Goal: Task Accomplishment & Management: Complete application form

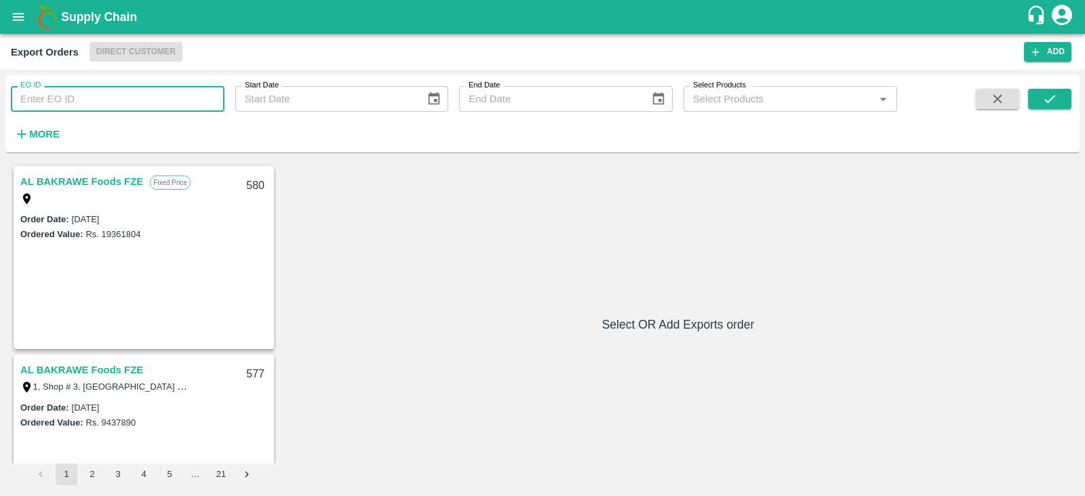
click at [149, 95] on input "EO ID" at bounding box center [118, 99] width 214 height 26
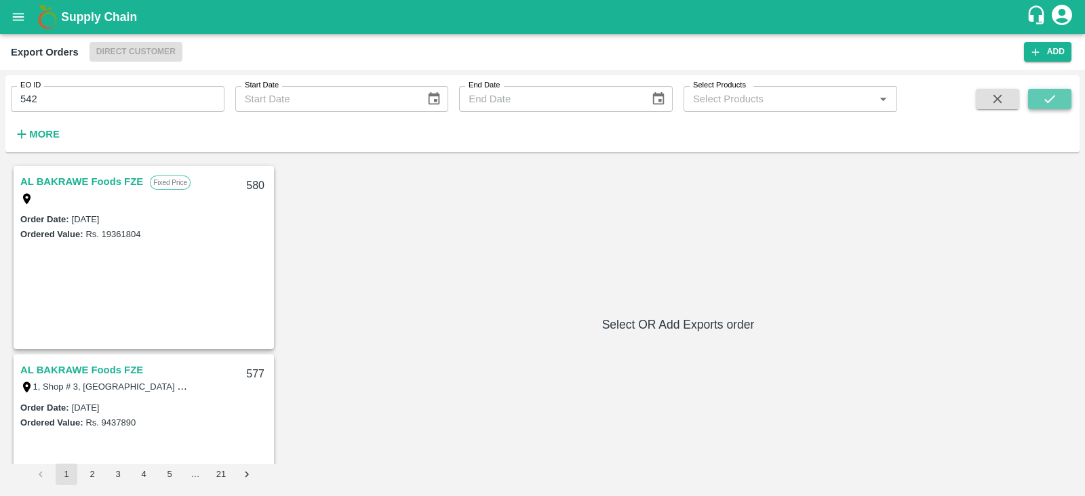
click at [1051, 106] on button "submit" at bounding box center [1049, 99] width 43 height 20
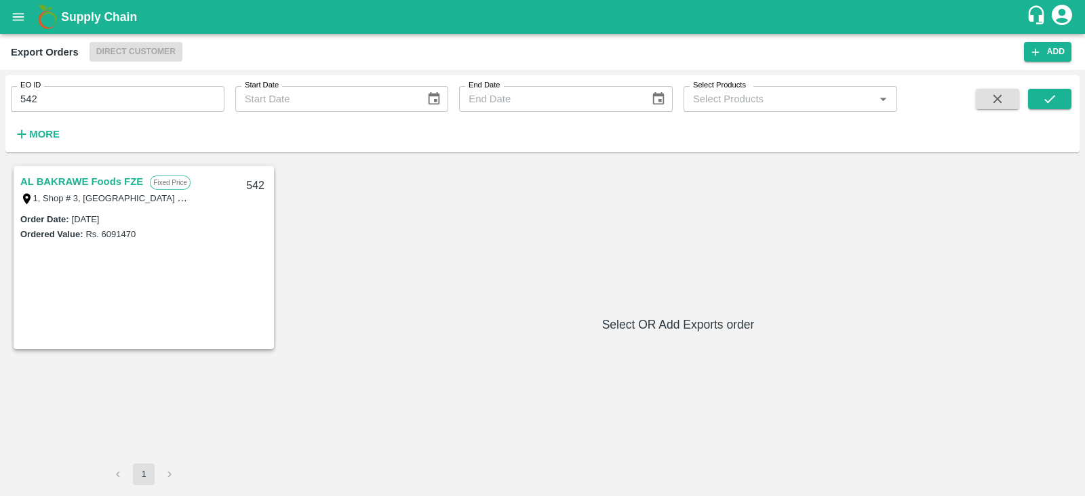
click at [80, 176] on link "AL BAKRAWE Foods FZE" at bounding box center [81, 182] width 123 height 18
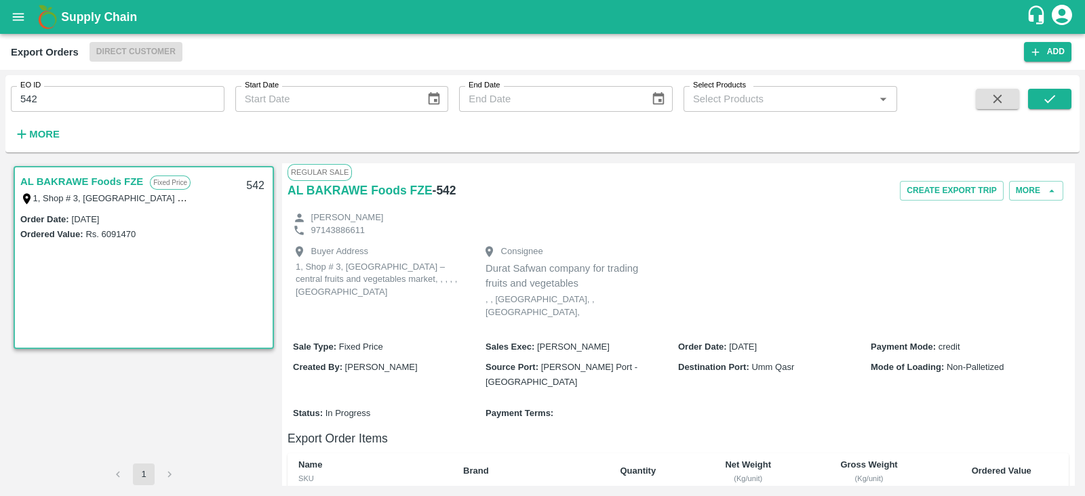
scroll to position [1, 0]
click at [1039, 191] on button "More" at bounding box center [1036, 192] width 54 height 20
click at [1038, 262] on div "Edit" at bounding box center [1018, 253] width 86 height 31
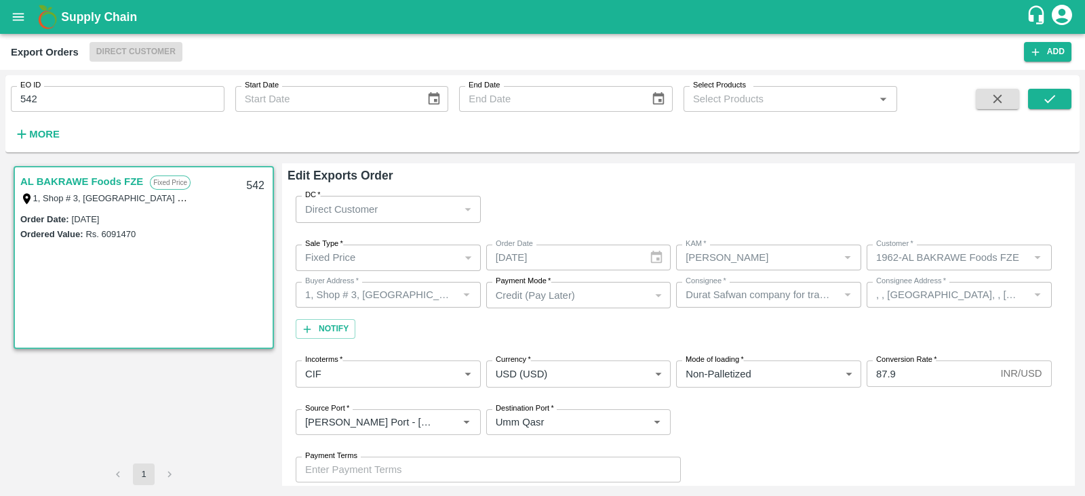
click at [119, 178] on link "AL BAKRAWE Foods FZE" at bounding box center [81, 182] width 123 height 18
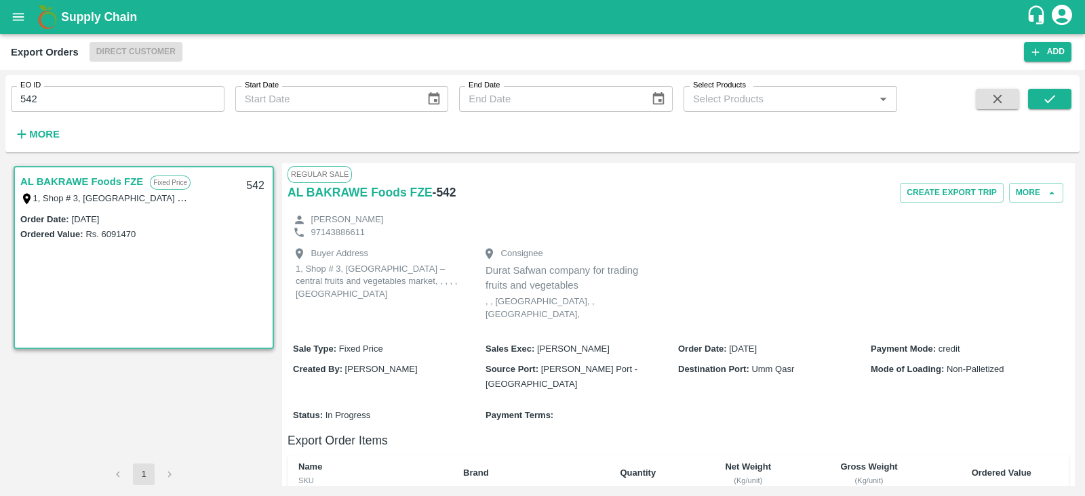
scroll to position [382, 0]
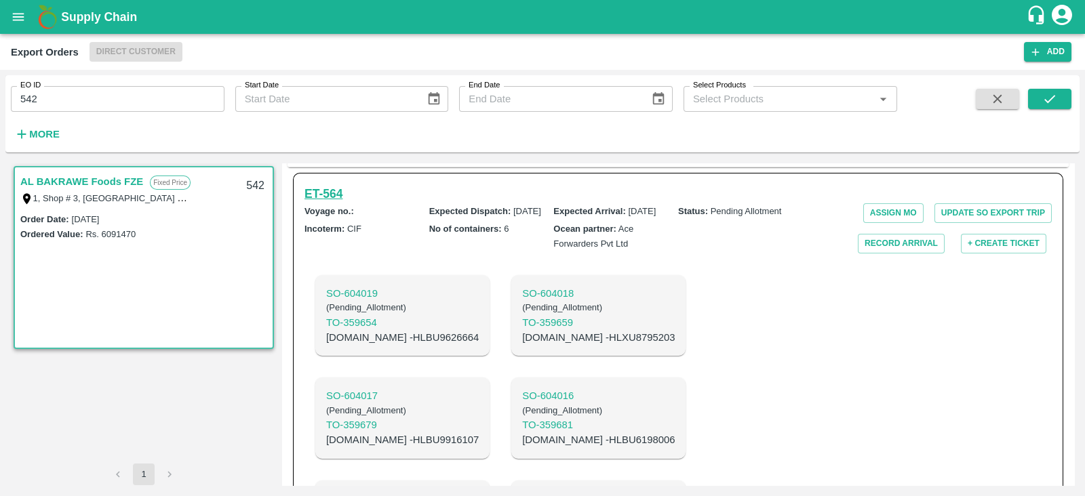
click at [325, 184] on h6 "ET- 564" at bounding box center [323, 193] width 38 height 19
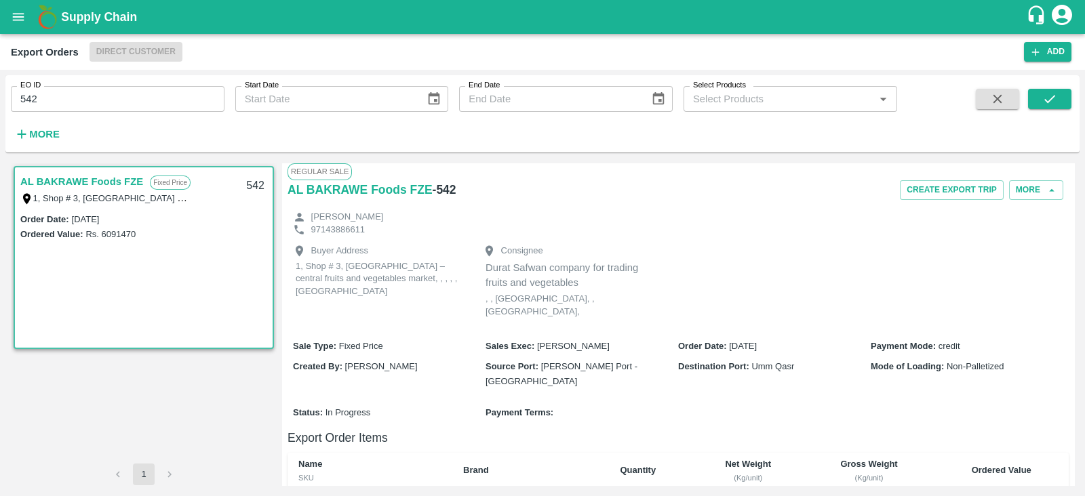
scroll to position [0, 0]
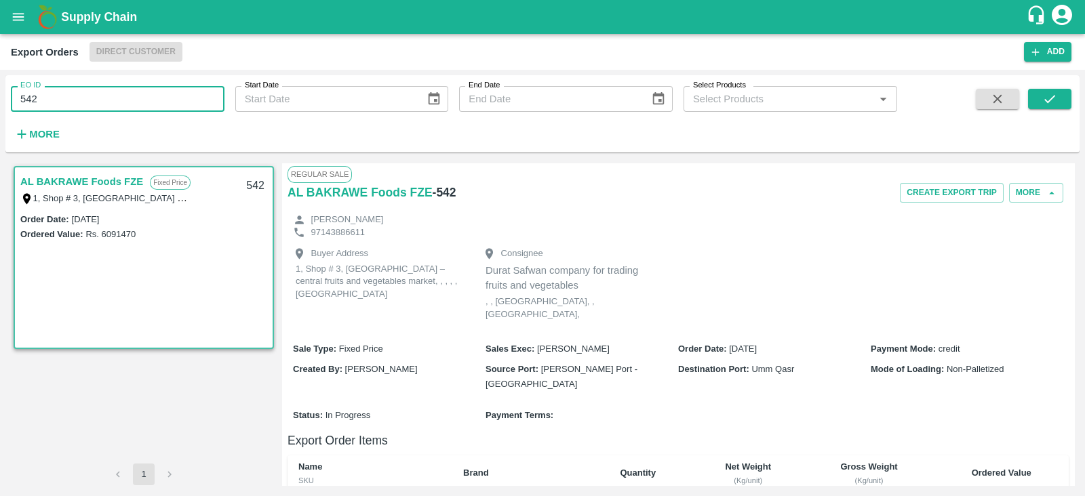
click at [170, 98] on input "542" at bounding box center [118, 99] width 214 height 26
type input "543"
click at [1044, 98] on icon "submit" at bounding box center [1049, 99] width 15 height 15
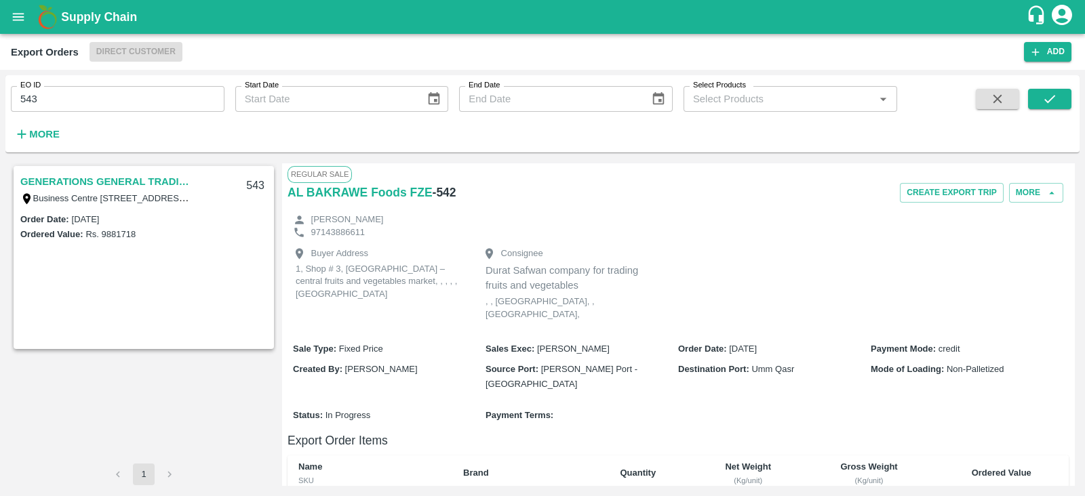
click at [150, 186] on link "GENERATIONS GENERAL TRADING LLC" at bounding box center [105, 182] width 170 height 18
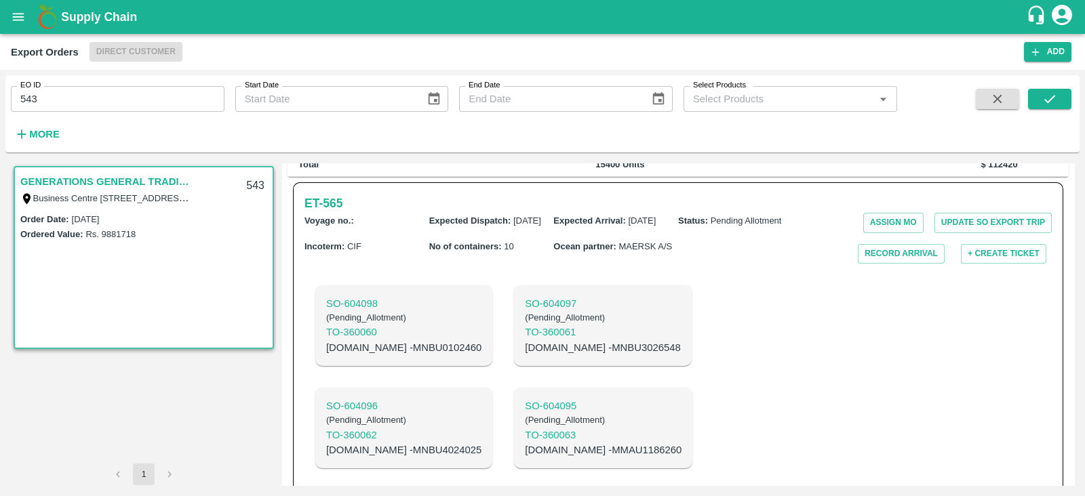
scroll to position [356, 0]
click at [327, 212] on h6 "ET- 565" at bounding box center [323, 204] width 38 height 19
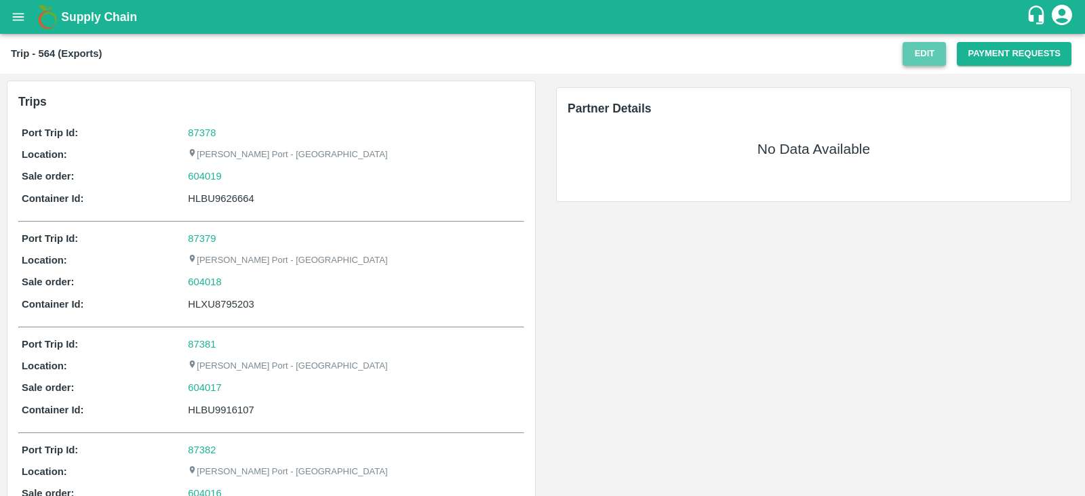
click at [917, 50] on button "Edit" at bounding box center [923, 54] width 43 height 24
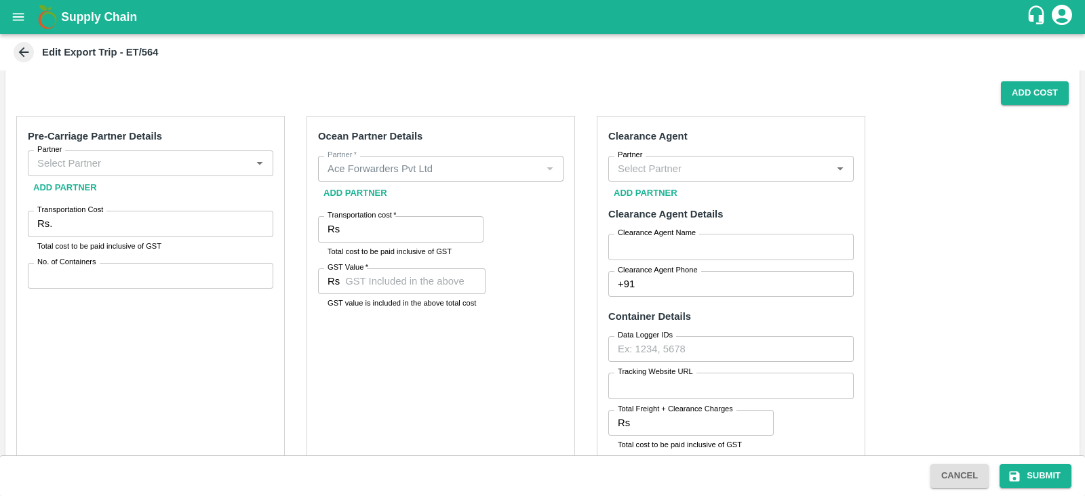
scroll to position [235, 0]
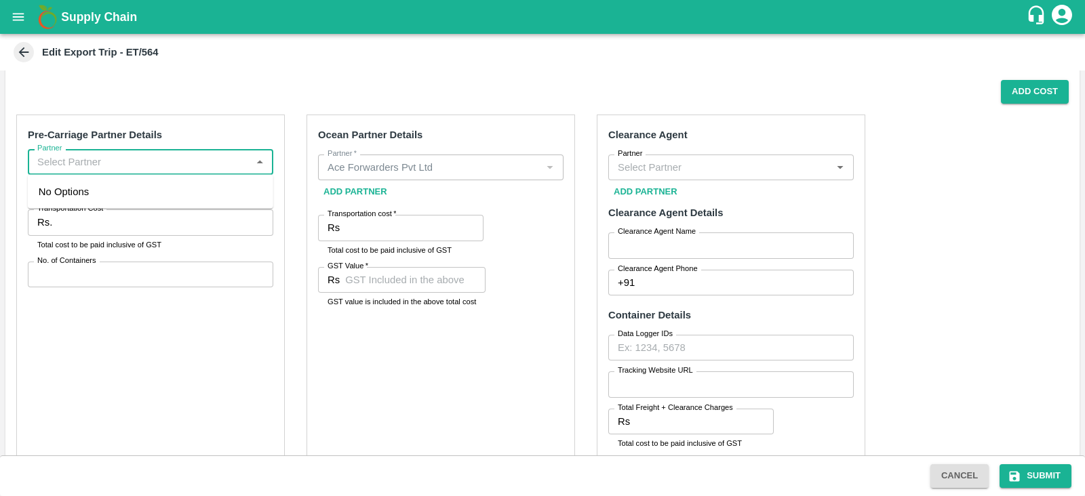
click at [217, 161] on input "Partner" at bounding box center [139, 162] width 215 height 18
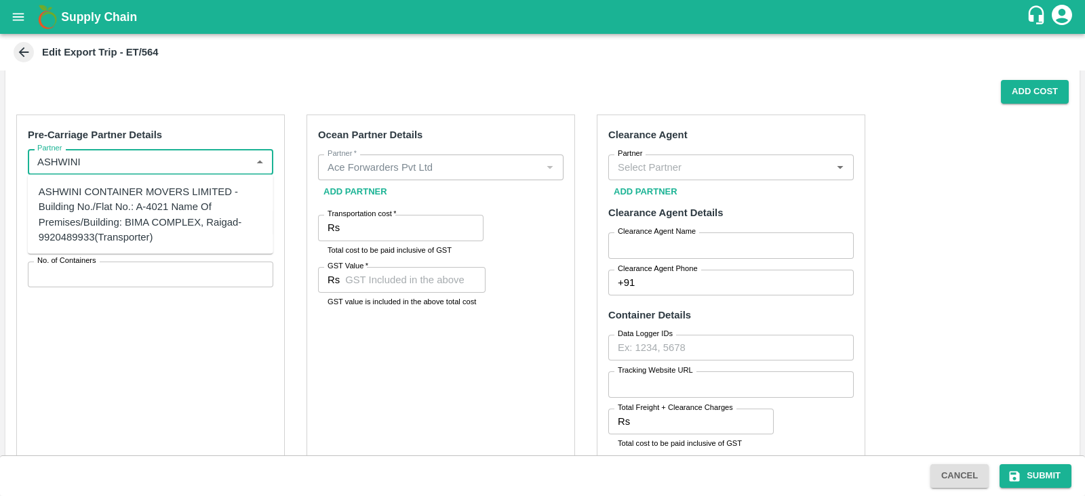
click at [163, 201] on div "ASHWINI CONTAINER MOVERS LIMITED -Building No./Flat No.: A-4021 Name Of Premise…" at bounding box center [151, 214] width 224 height 60
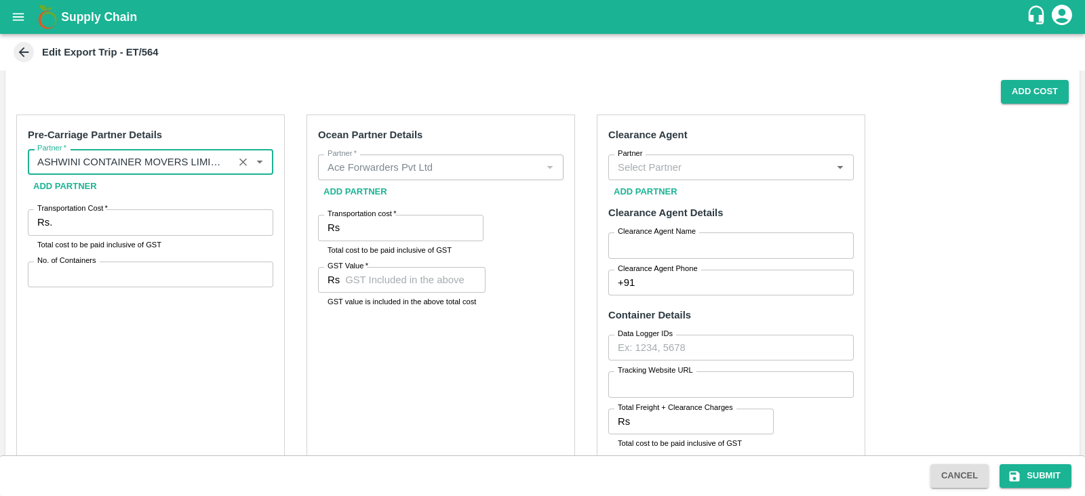
type input "ASHWINI CONTAINER MOVERS LIMITED -Building No./Flat No.: A-4021 Name Of Premise…"
click at [122, 216] on input "Transportation Cost   *" at bounding box center [166, 223] width 216 height 26
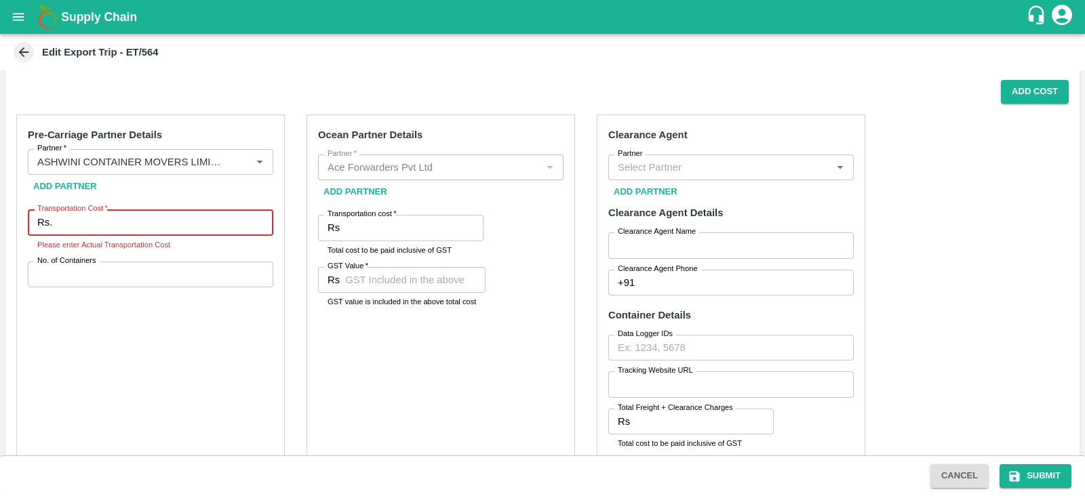
paste input "280285.02"
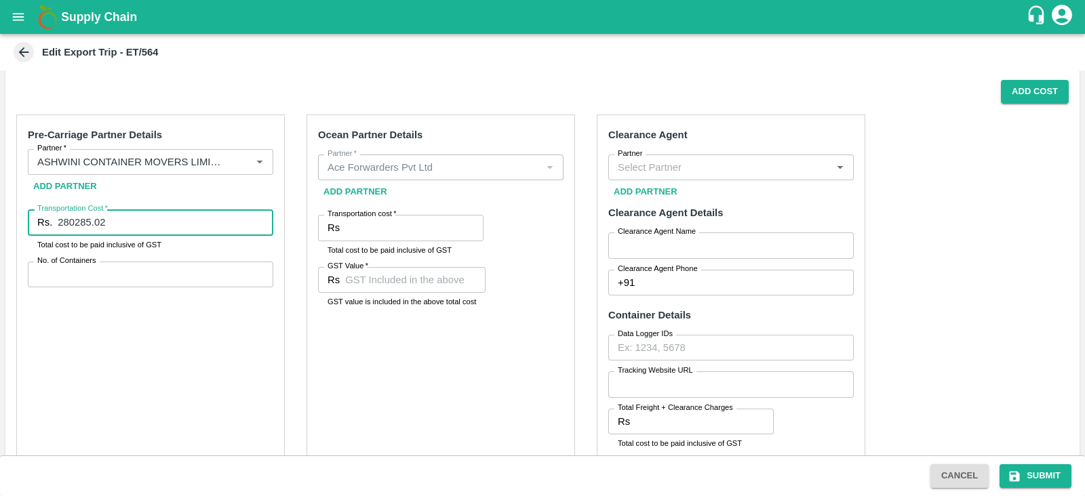
type input "280285.02"
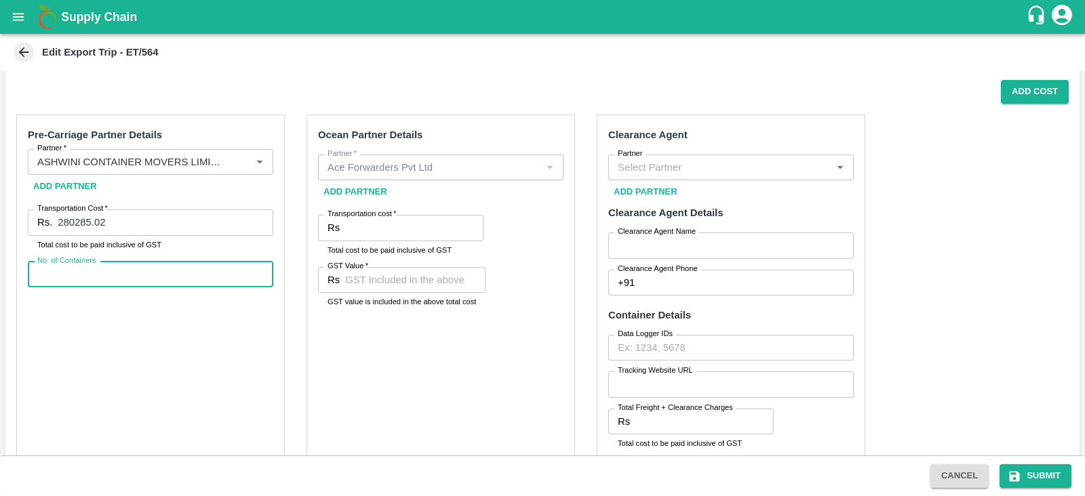
click at [151, 273] on input "No. of Containers" at bounding box center [150, 275] width 245 height 26
type input "6"
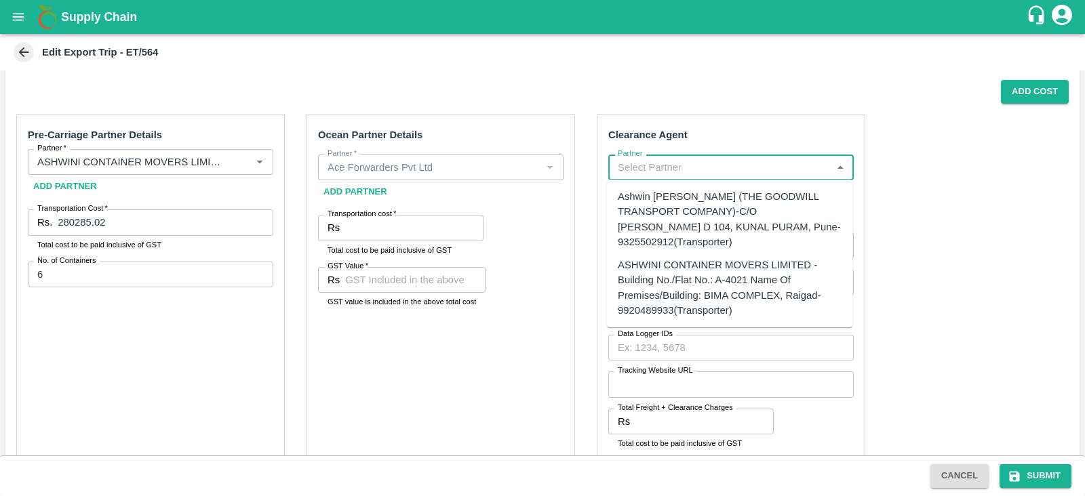
click at [699, 167] on input "Partner" at bounding box center [719, 168] width 215 height 18
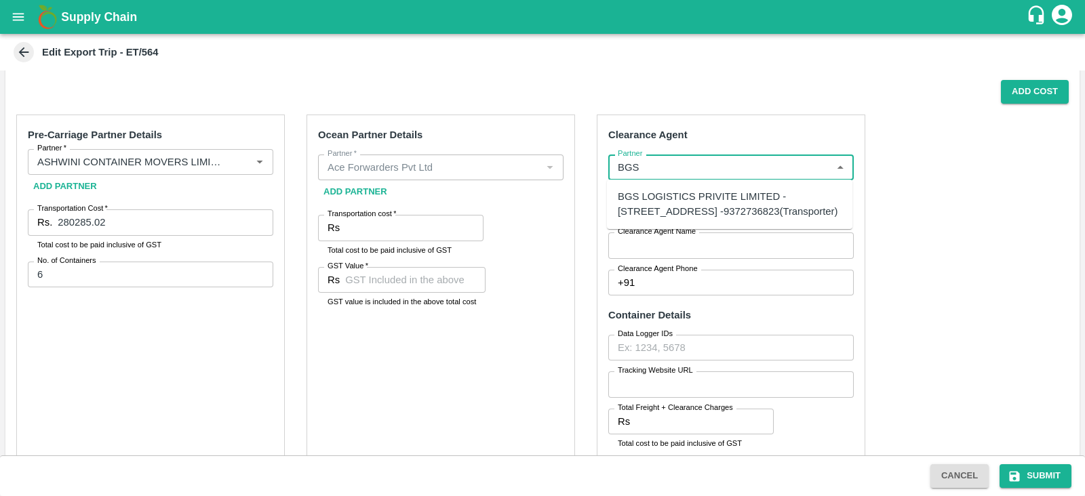
click at [661, 203] on div "BGS LOGISTICS PRIVITE LIMITED -[STREET_ADDRESS] -9372736823(Transporter)" at bounding box center [730, 204] width 224 height 31
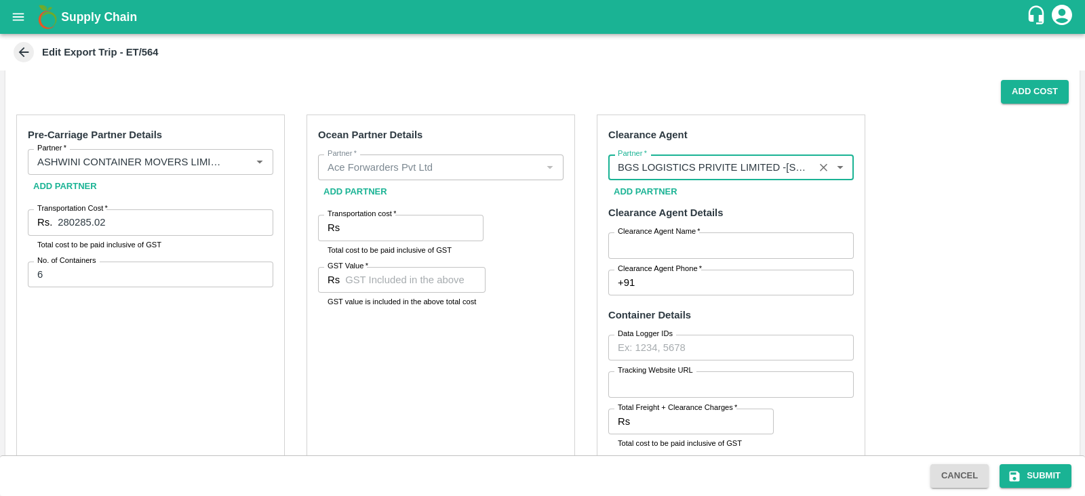
type input "BGS LOGISTICS PRIVITE LIMITED -[STREET_ADDRESS] -9372736823(Transporter)"
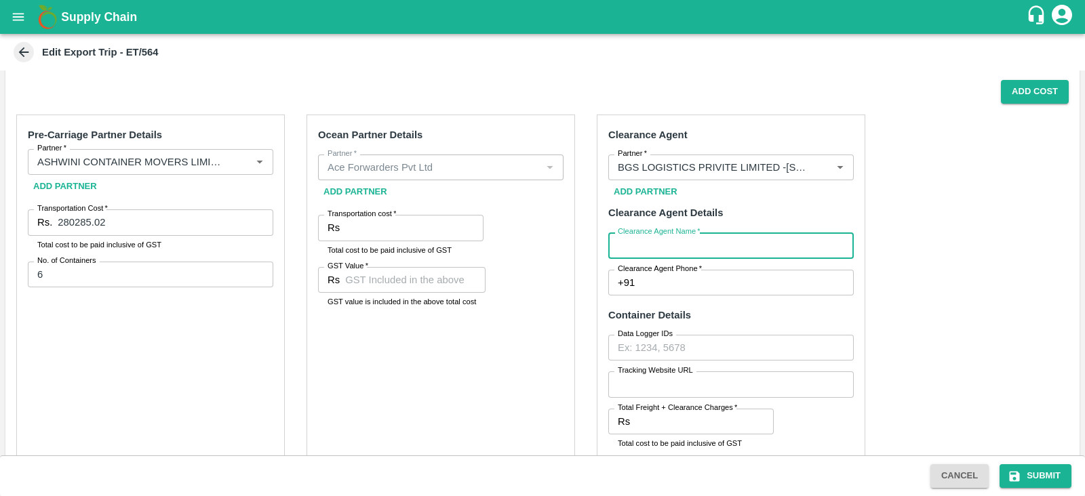
click at [633, 252] on input "Clearance Agent Name   *" at bounding box center [730, 246] width 245 height 26
type input "BGS"
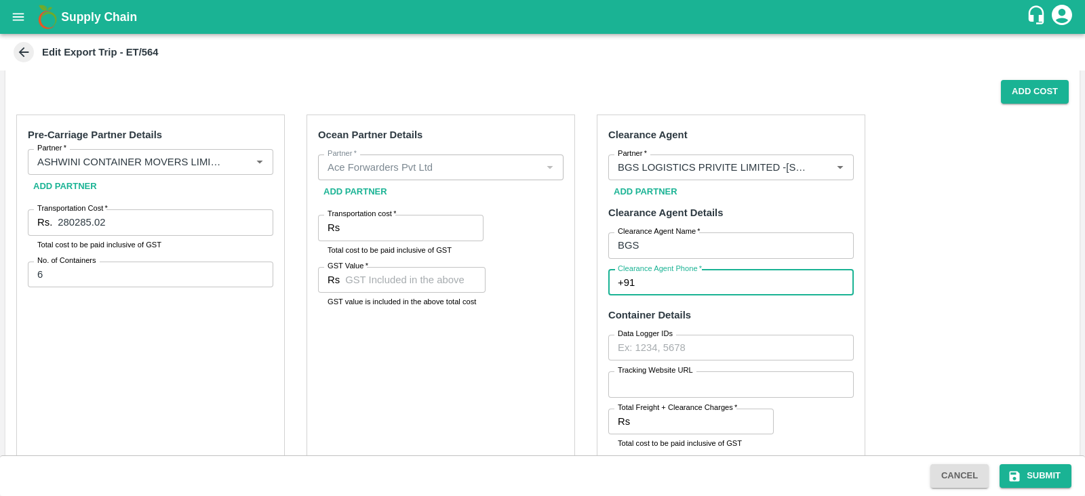
click at [675, 279] on input "Clearance Agent Phone   *" at bounding box center [747, 283] width 214 height 26
type input "9372736823"
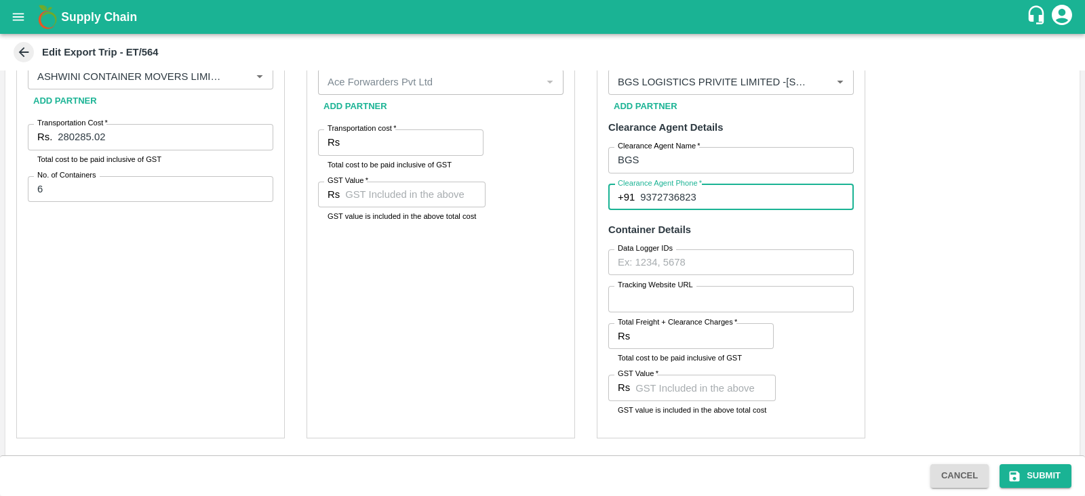
scroll to position [321, 0]
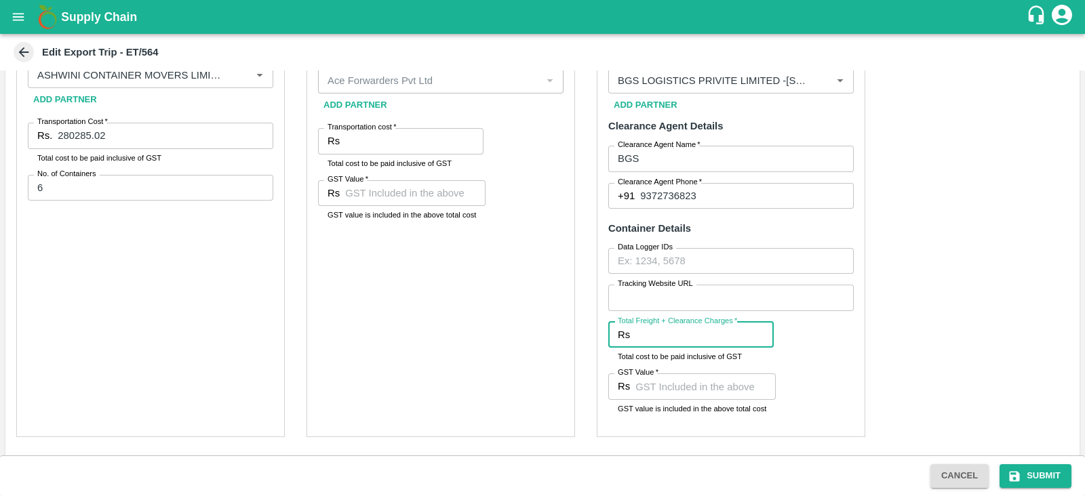
click at [671, 333] on input "Total Freight + Clearance Charges   *" at bounding box center [704, 335] width 138 height 26
paste input "29736.00"
type input "29736.00"
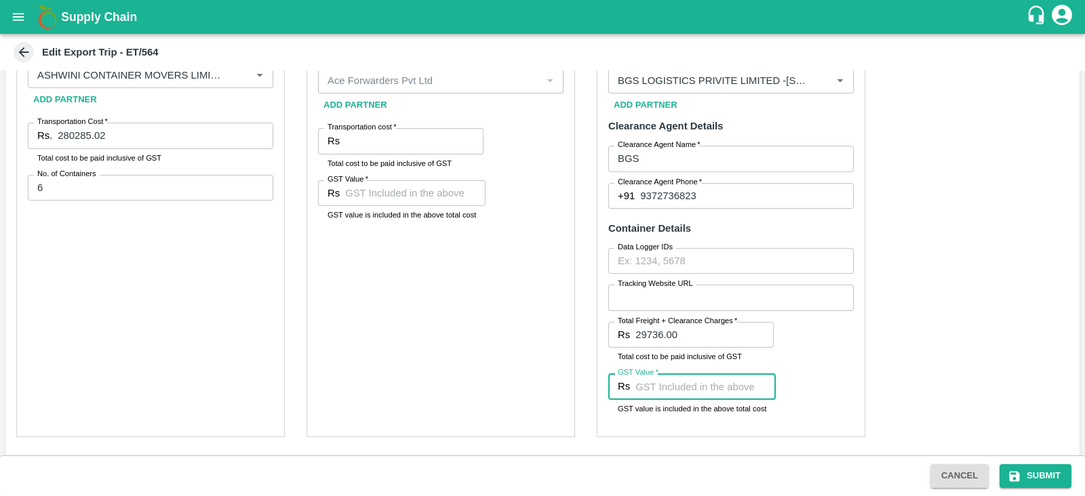
click at [640, 378] on input "GST Value   *" at bounding box center [705, 387] width 140 height 26
paste input "4536"
type input "4536"
click at [546, 354] on div "Ocean Partner Details Partner   * Partner   * Add Partner Transportation cost  …" at bounding box center [440, 233] width 268 height 410
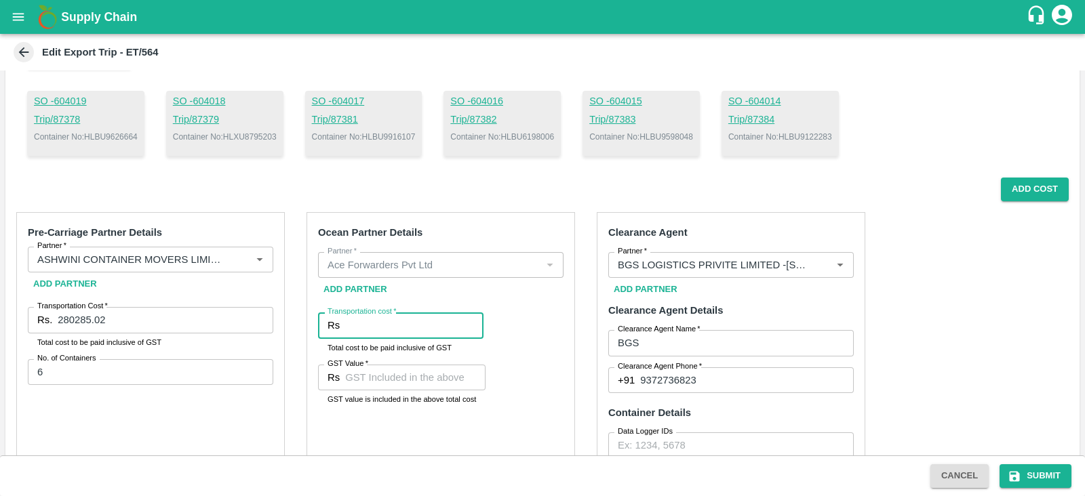
click at [429, 334] on input "Transportation cost   *" at bounding box center [414, 326] width 138 height 26
paste input "204183.00"
type input "204183.00"
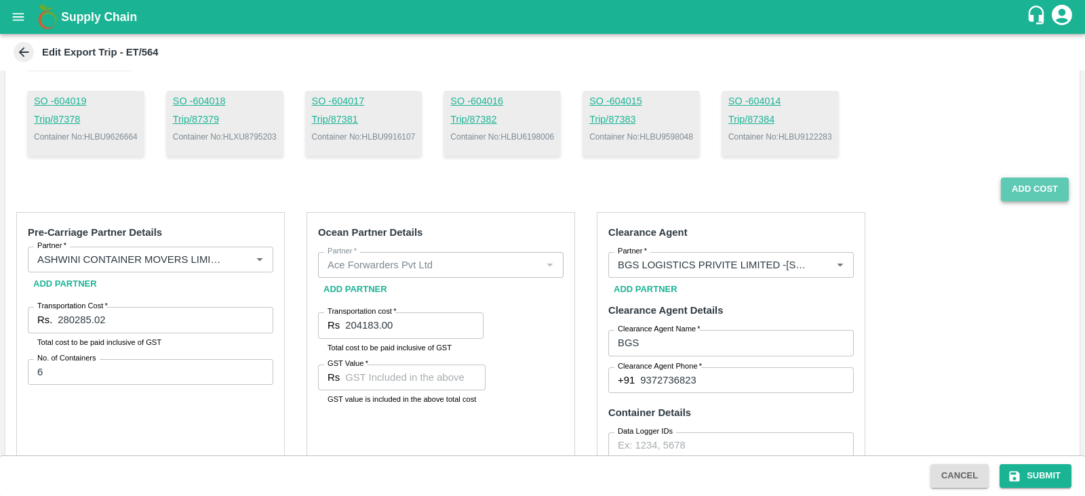
click at [1010, 184] on button "Add Cost" at bounding box center [1035, 190] width 68 height 24
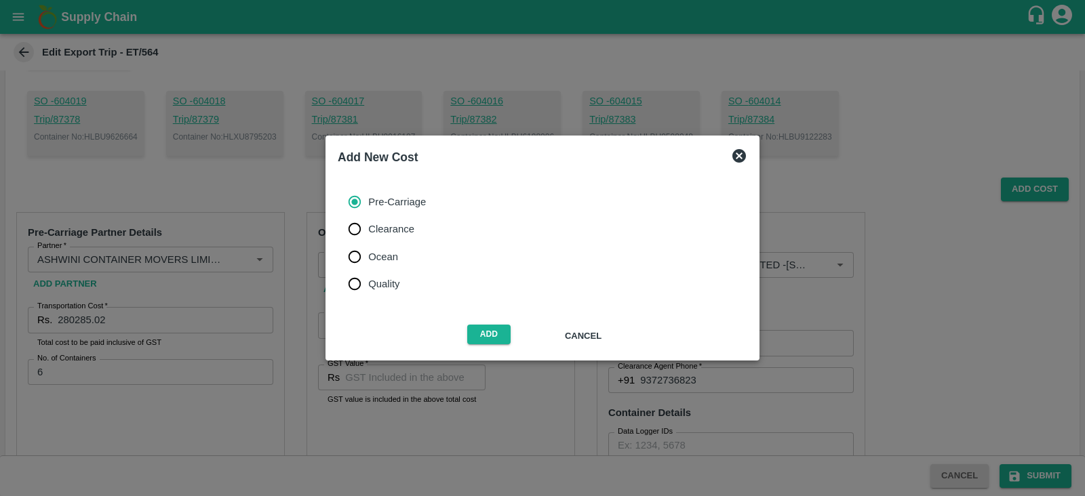
click at [412, 253] on label "Ocean" at bounding box center [383, 256] width 85 height 27
click at [368, 253] on input "Ocean" at bounding box center [354, 256] width 27 height 27
radio input "true"
click at [483, 334] on button "Add" at bounding box center [488, 335] width 43 height 20
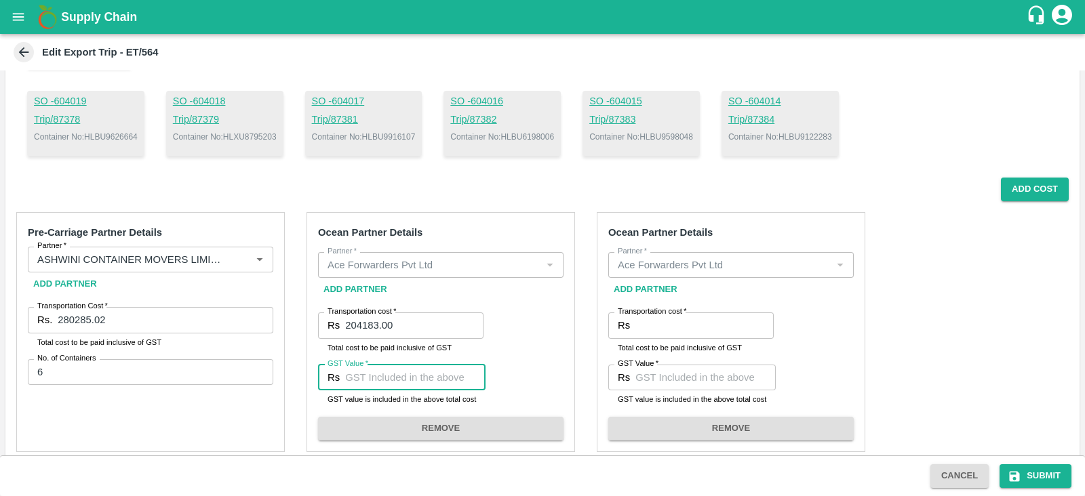
click at [443, 374] on input "GST Value   *" at bounding box center [415, 378] width 140 height 26
paste input "14950.00"
type input "14950.00"
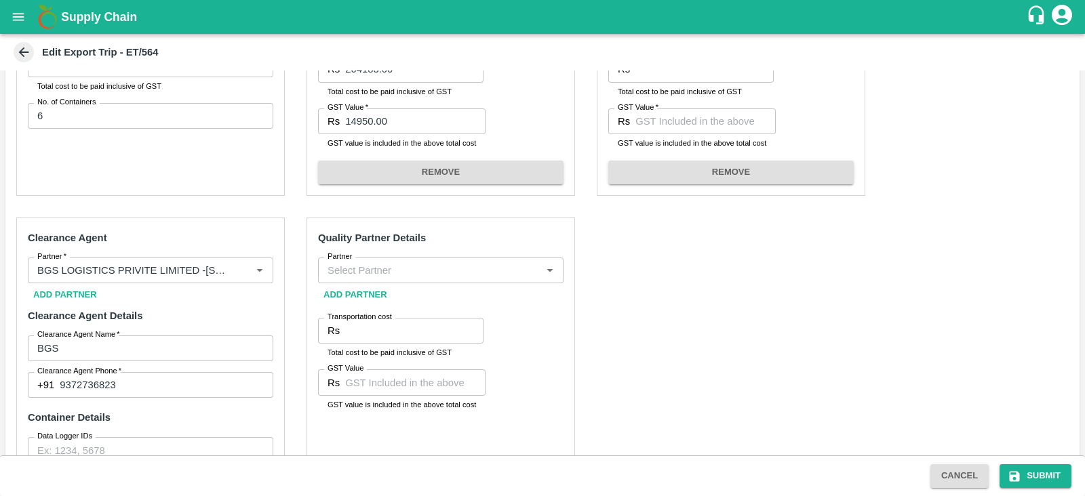
scroll to position [164, 0]
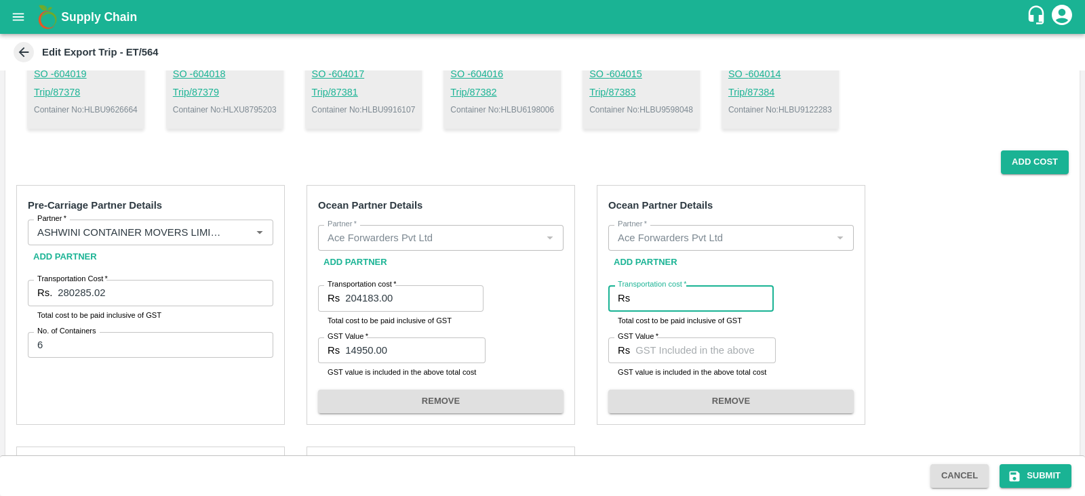
click at [690, 287] on input "Transportation cost   *" at bounding box center [704, 298] width 138 height 26
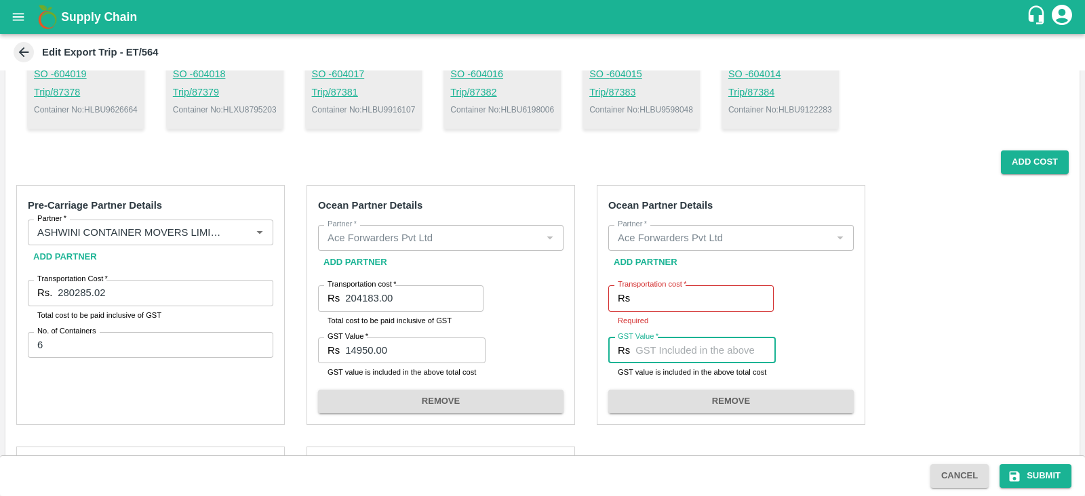
click at [671, 352] on input "GST Value   *" at bounding box center [705, 351] width 140 height 26
paste input "71077.96"
type input "71077.96"
click at [661, 290] on input "Transportation cost   *" at bounding box center [704, 298] width 138 height 26
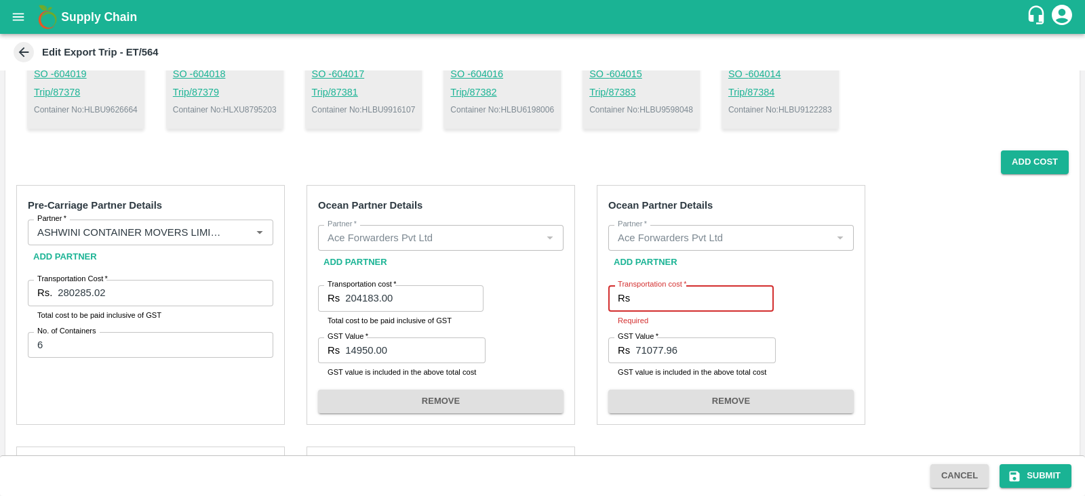
paste input "996842.96"
type input "996842.96"
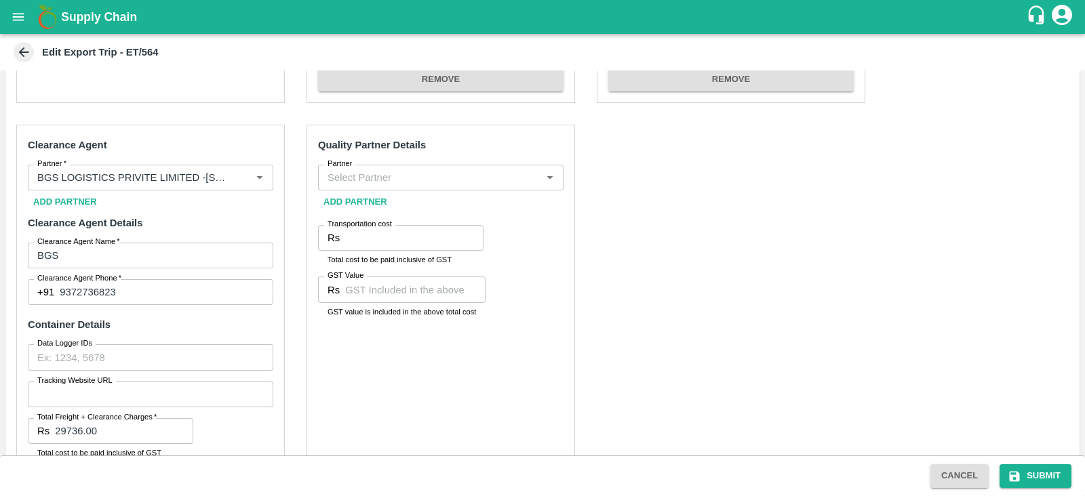
scroll to position [502, 0]
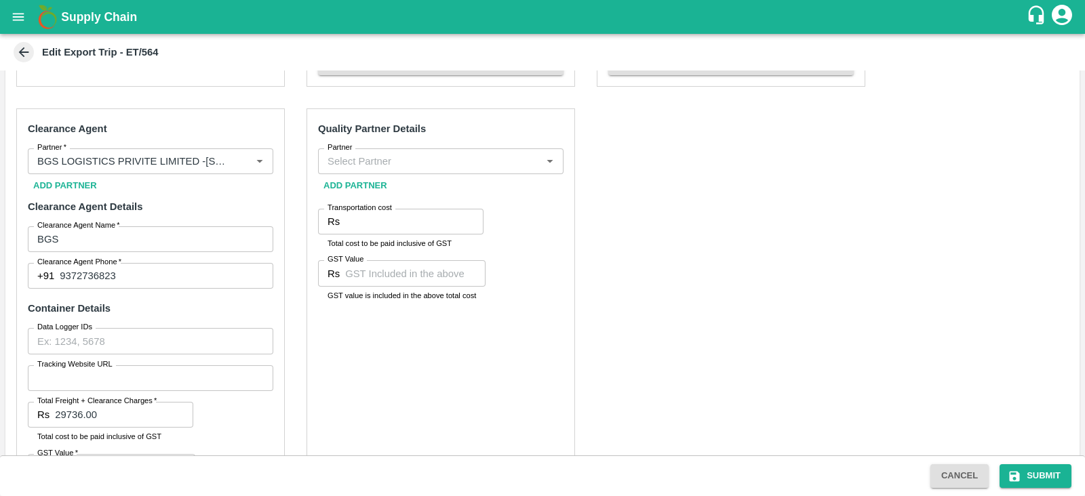
click at [459, 159] on input "Partner" at bounding box center [429, 162] width 215 height 18
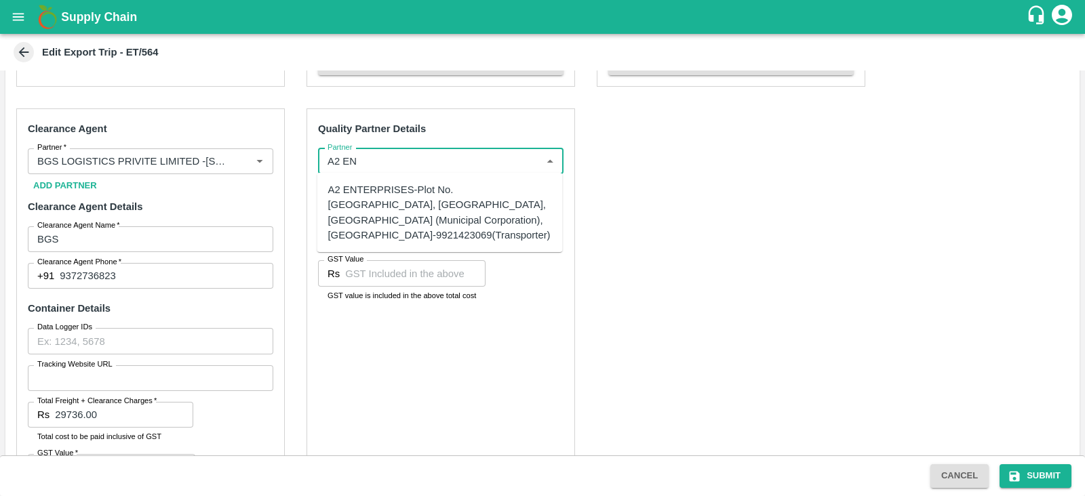
click at [407, 195] on div "A2 ENTERPRISES-Plot No.[GEOGRAPHIC_DATA], [GEOGRAPHIC_DATA], [GEOGRAPHIC_DATA] …" at bounding box center [440, 212] width 224 height 60
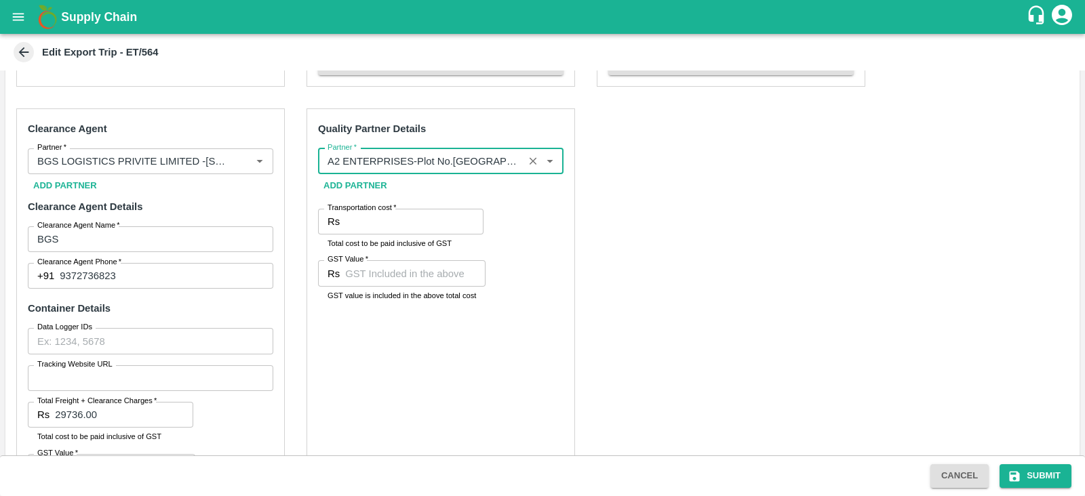
type input "A2 ENTERPRISES-Plot No.[GEOGRAPHIC_DATA], [GEOGRAPHIC_DATA], [GEOGRAPHIC_DATA] …"
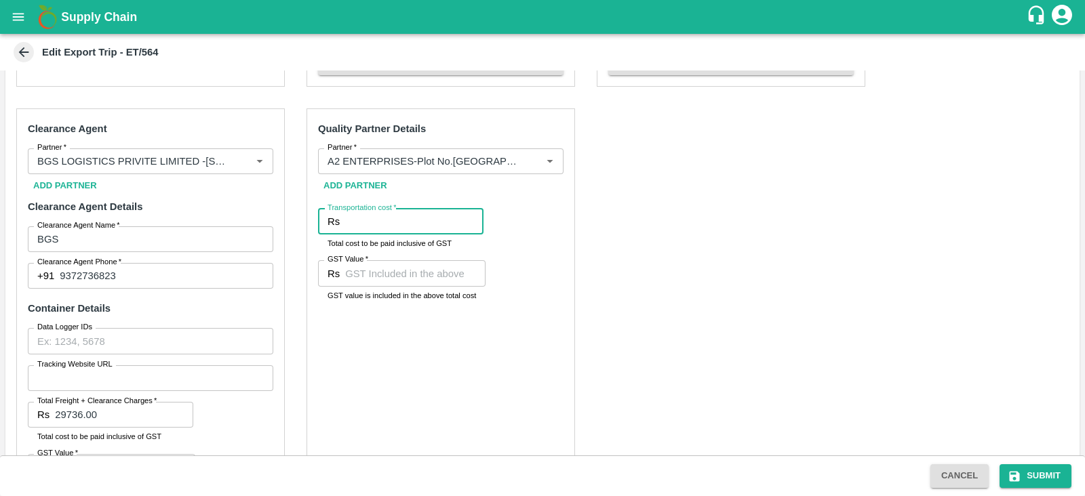
click at [384, 216] on input "Transportation cost   *" at bounding box center [414, 222] width 138 height 26
type input "4500"
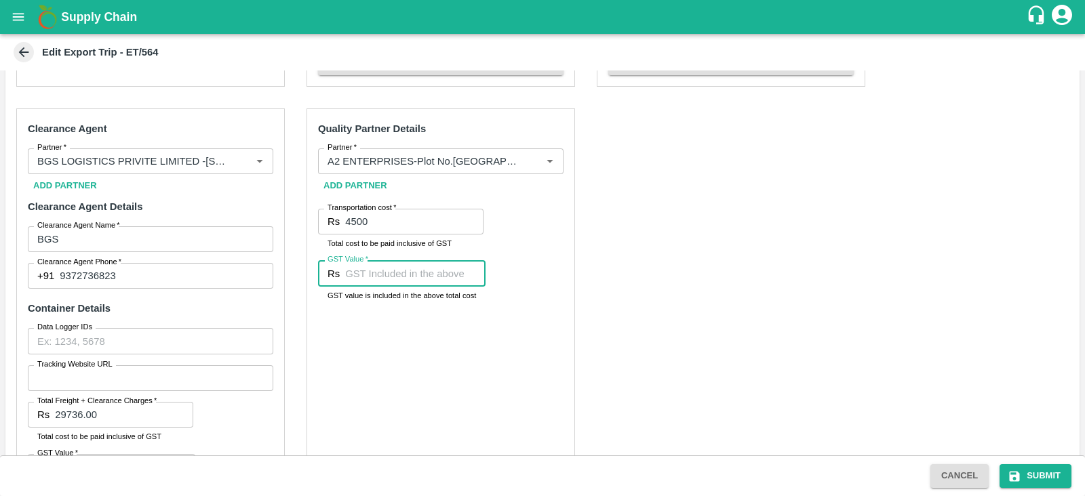
click at [363, 271] on input "GST Value   *" at bounding box center [415, 273] width 140 height 26
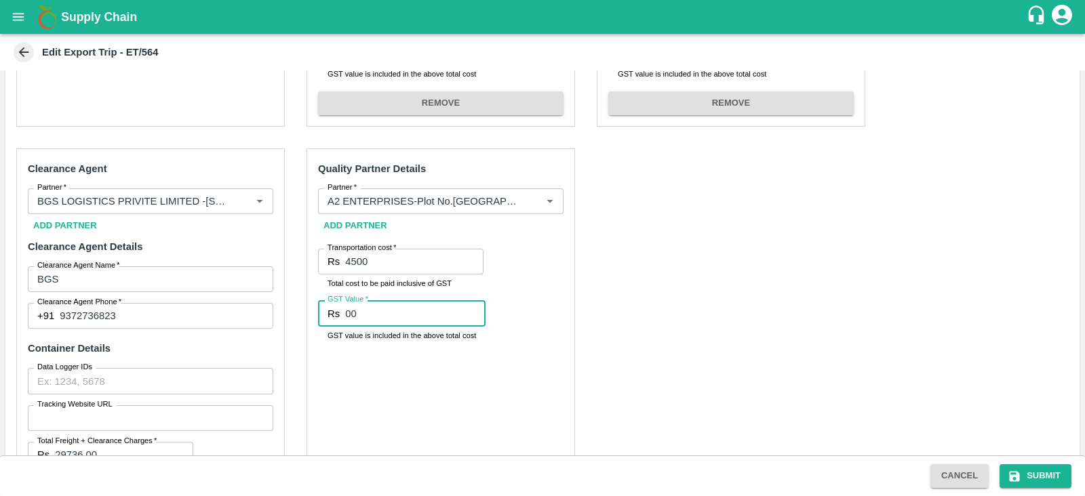
scroll to position [579, 0]
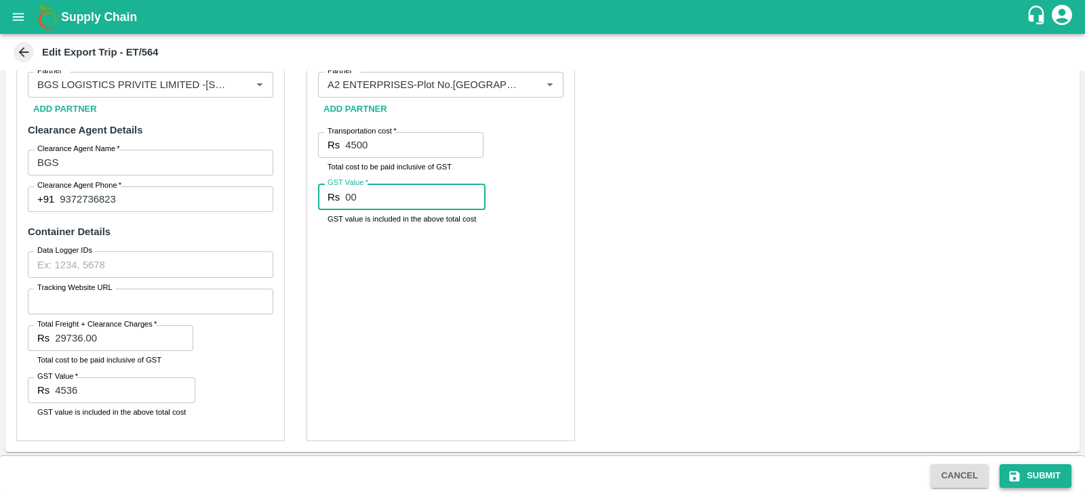
type input "00"
click at [1045, 471] on button "Submit" at bounding box center [1035, 476] width 72 height 24
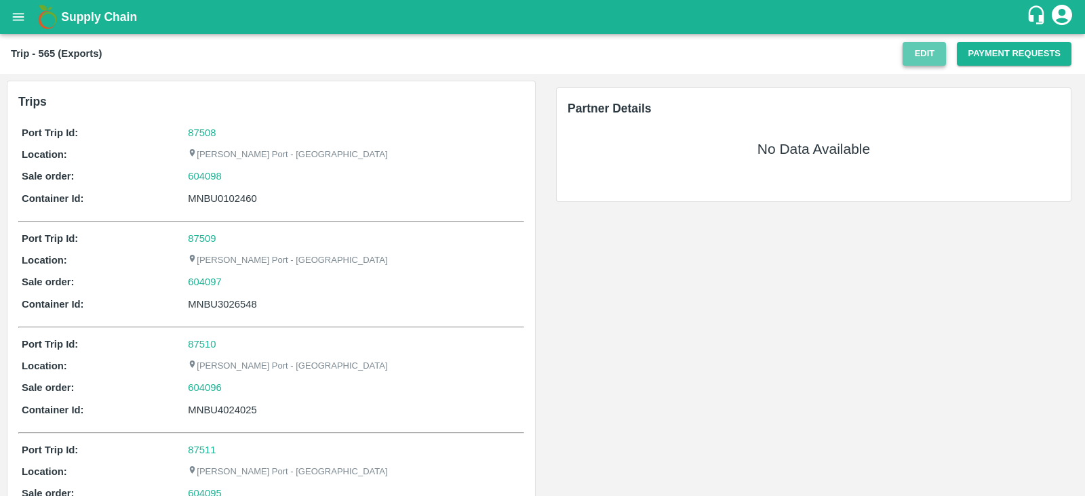
click at [925, 57] on button "Edit" at bounding box center [923, 54] width 43 height 24
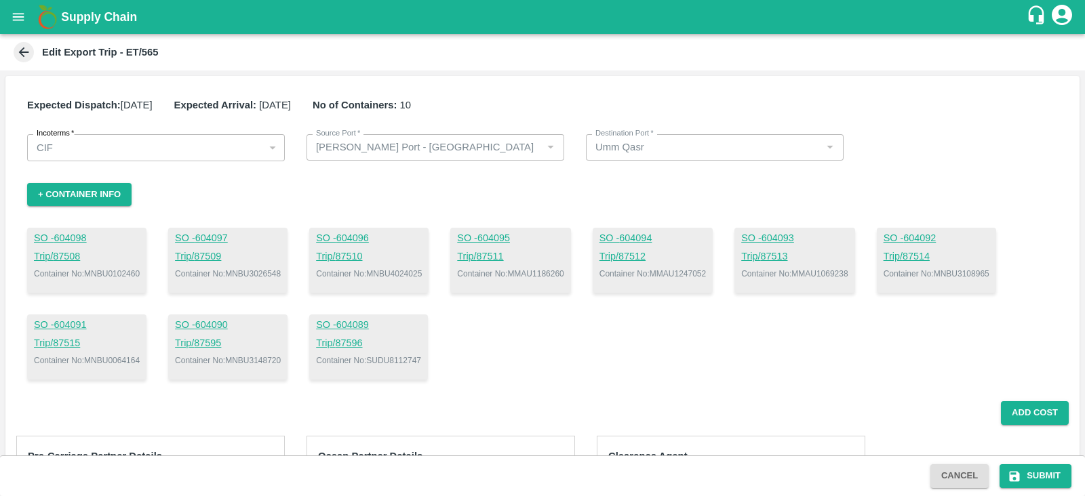
scroll to position [250, 0]
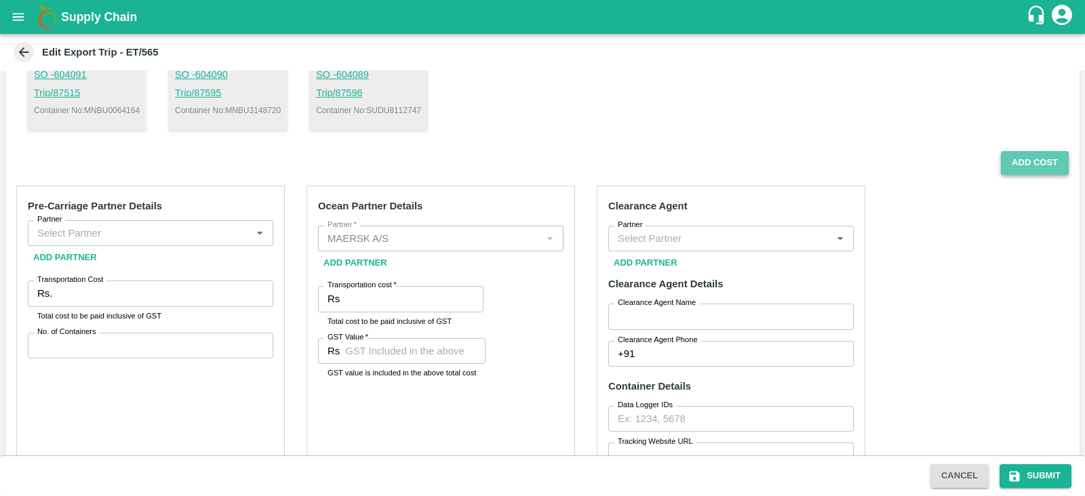
click at [1036, 157] on button "Add Cost" at bounding box center [1035, 163] width 68 height 24
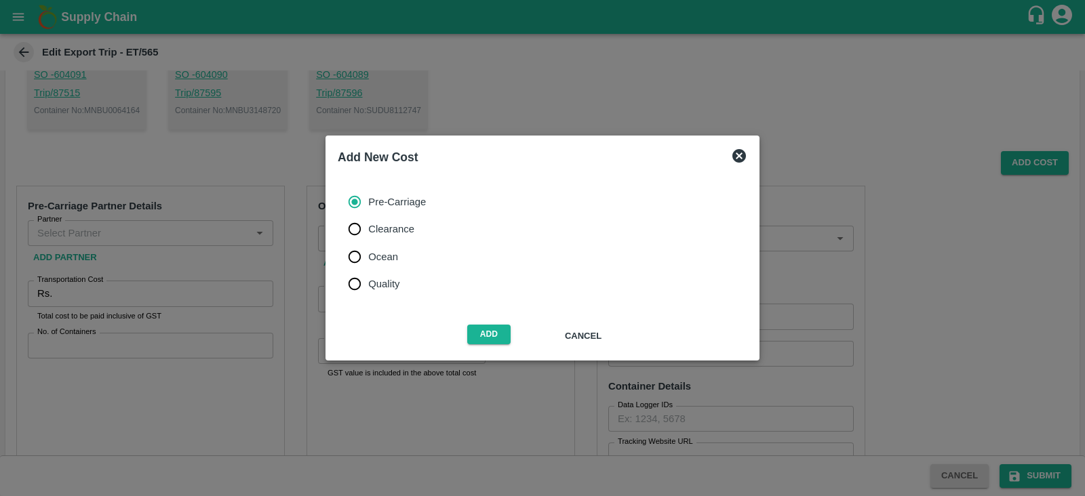
click at [399, 259] on label "Ocean" at bounding box center [383, 256] width 85 height 27
click at [368, 259] on input "Ocean" at bounding box center [354, 256] width 27 height 27
radio input "true"
click at [488, 331] on button "Add" at bounding box center [488, 335] width 43 height 20
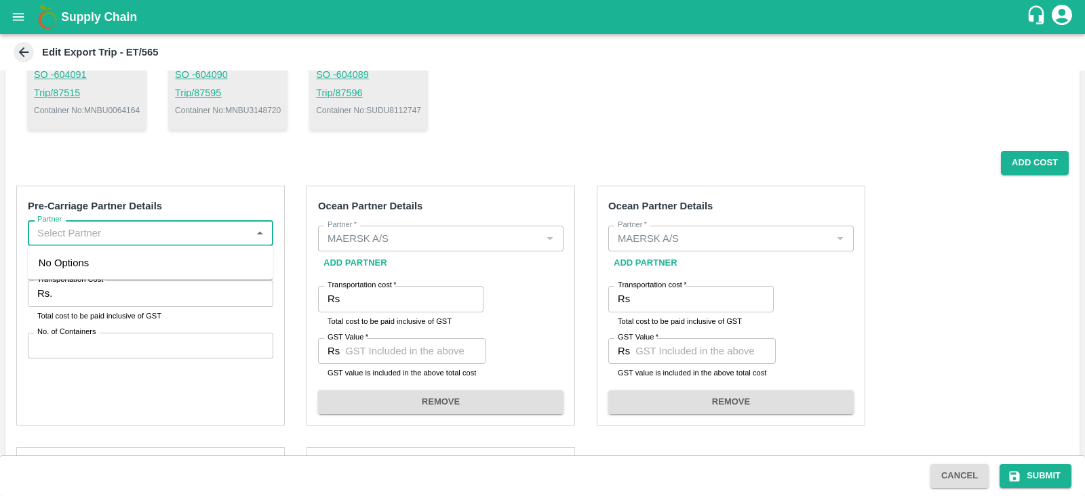
click at [214, 235] on input "Partner" at bounding box center [139, 233] width 215 height 18
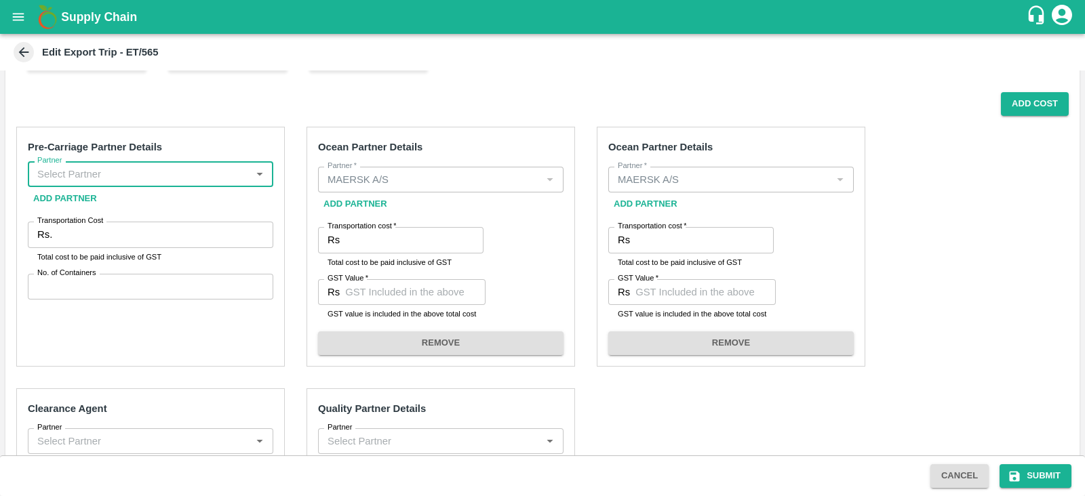
click at [167, 167] on input "Partner" at bounding box center [139, 174] width 215 height 18
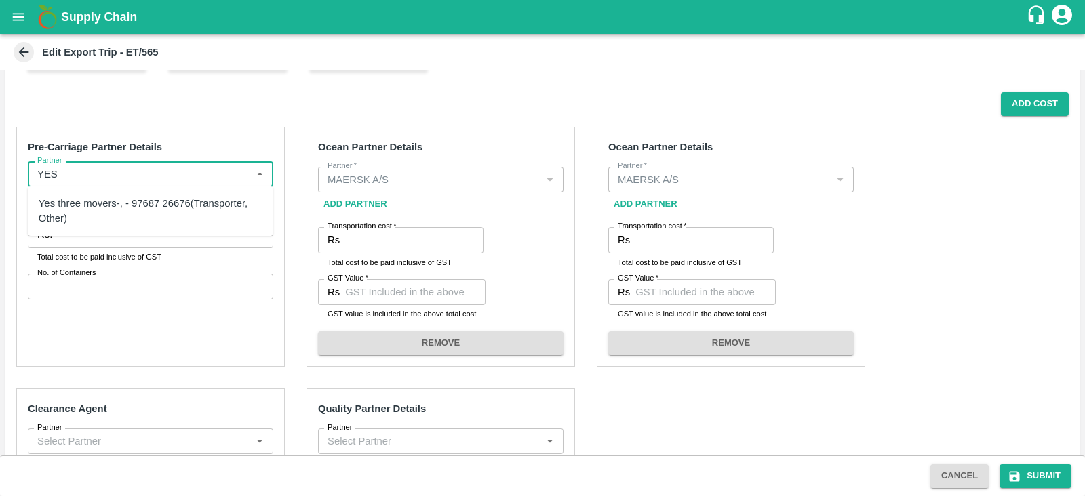
click at [127, 205] on div "Yes three movers-, - 97687 26676(Transporter, Other)" at bounding box center [151, 211] width 224 height 31
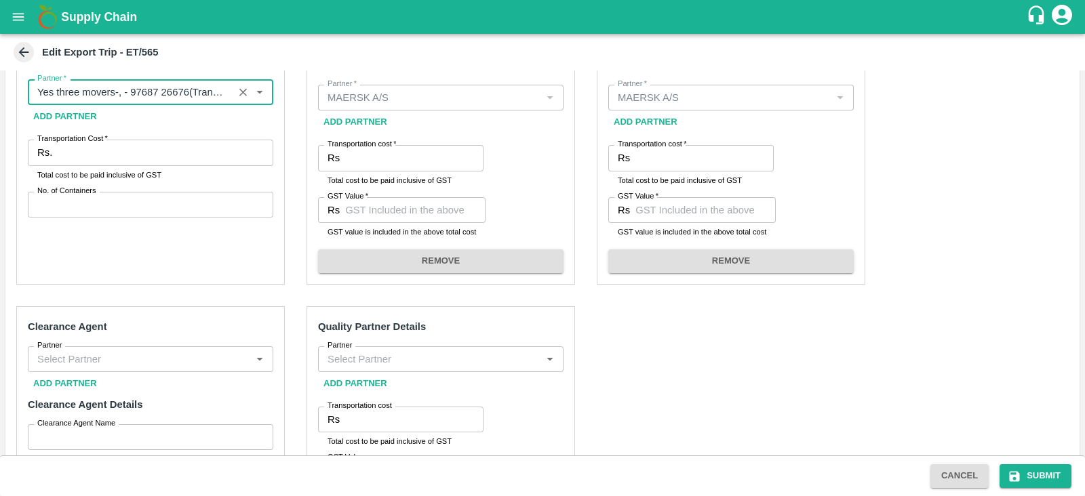
scroll to position [393, 0]
type input "Yes three movers-, - 97687 26676(Transporter, Other)"
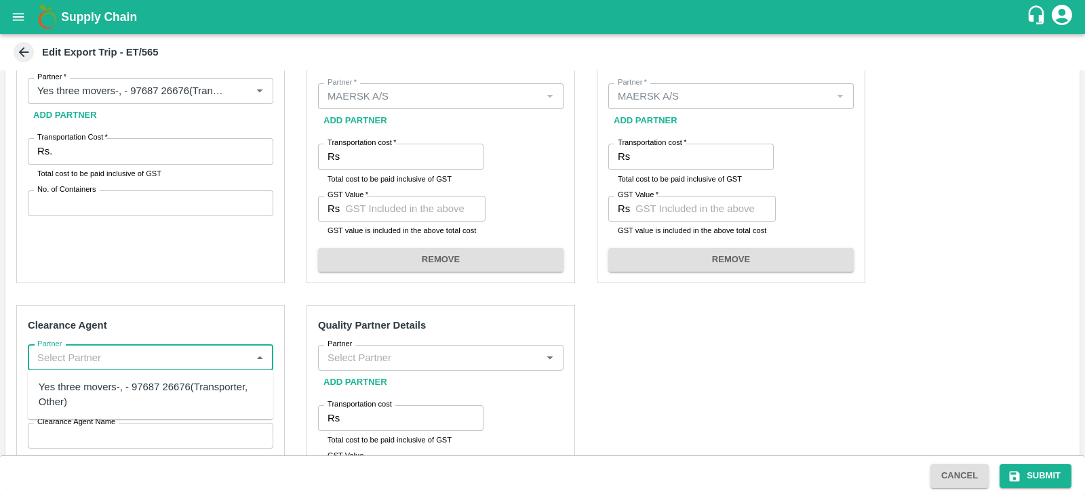
click at [222, 363] on input "Partner" at bounding box center [139, 358] width 215 height 18
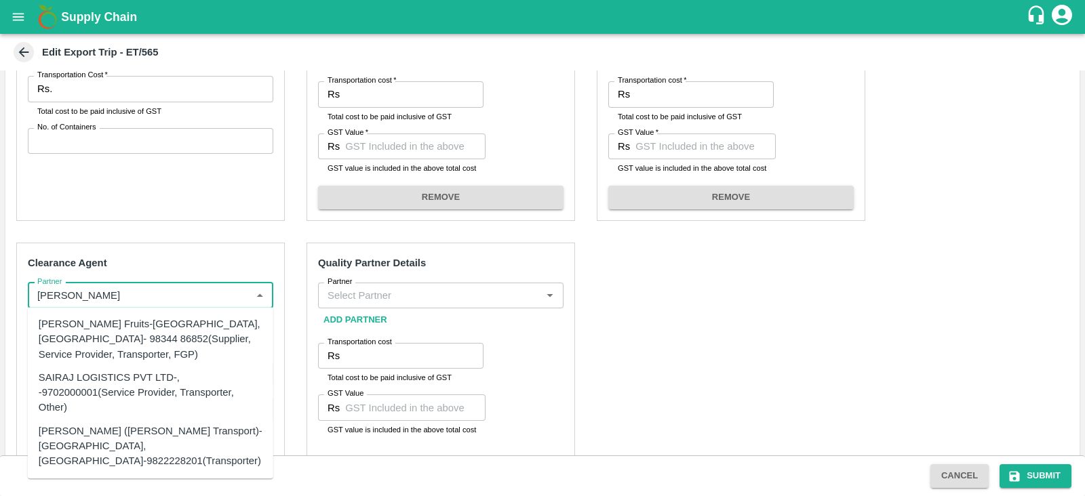
click at [210, 384] on div "SAIRAJ LOGISTICS PVT LTD-, -9702000001(Service Provider, Transporter, Other)" at bounding box center [151, 392] width 224 height 45
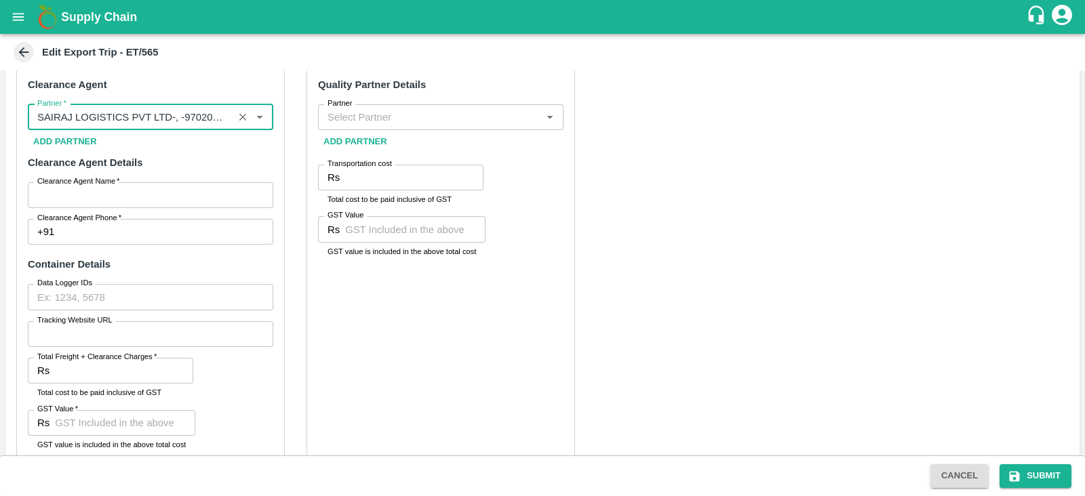
scroll to position [633, 0]
type input "SAIRAJ LOGISTICS PVT LTD-, -9702000001(Service Provider, Transporter, Other)"
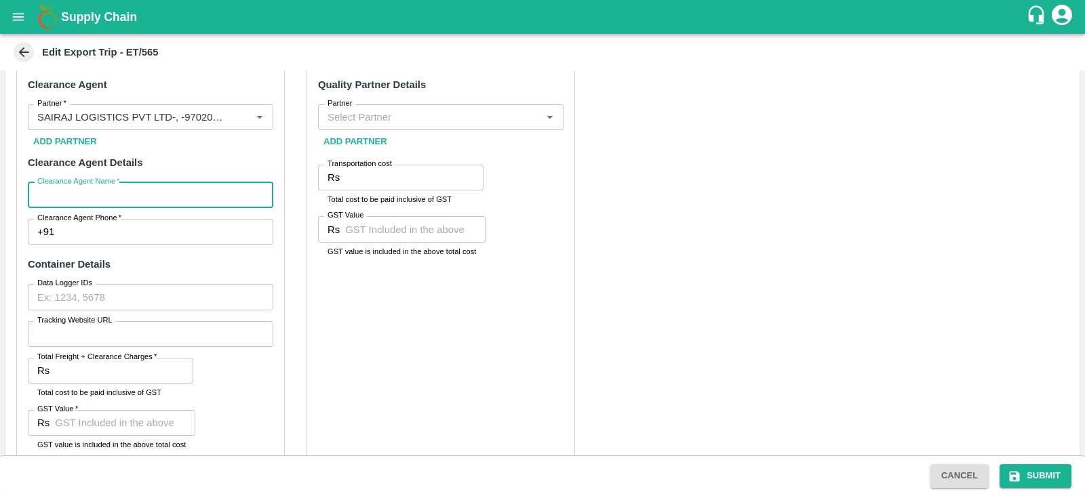
click at [142, 192] on input "Clearance Agent Name   *" at bounding box center [150, 195] width 245 height 26
type input "Sairaj"
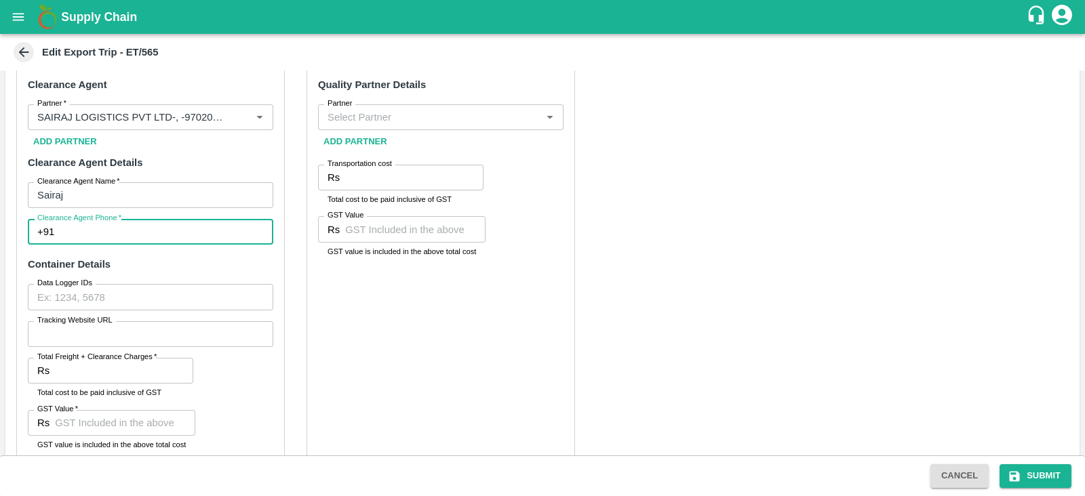
click at [127, 226] on input "Clearance Agent Phone   *" at bounding box center [167, 232] width 214 height 26
type input "9702000001"
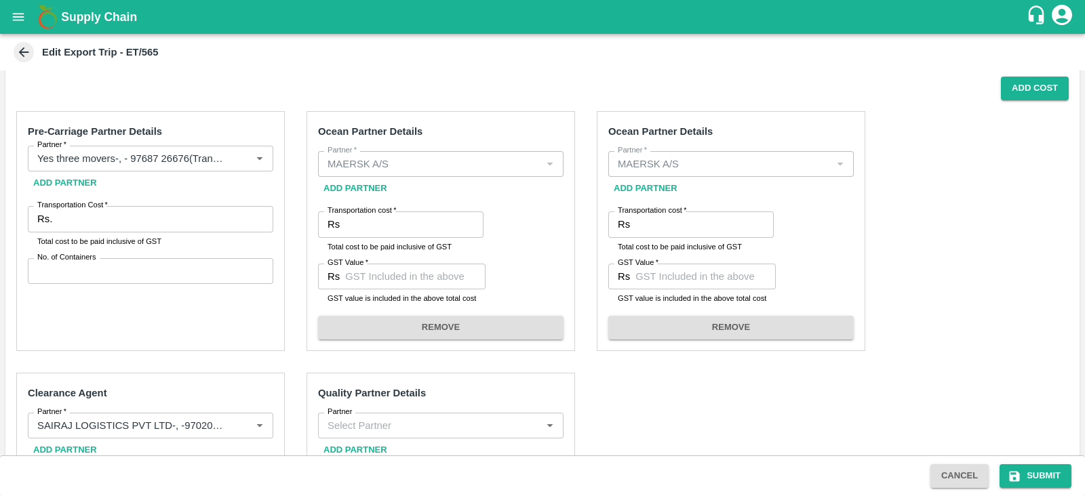
scroll to position [320, 0]
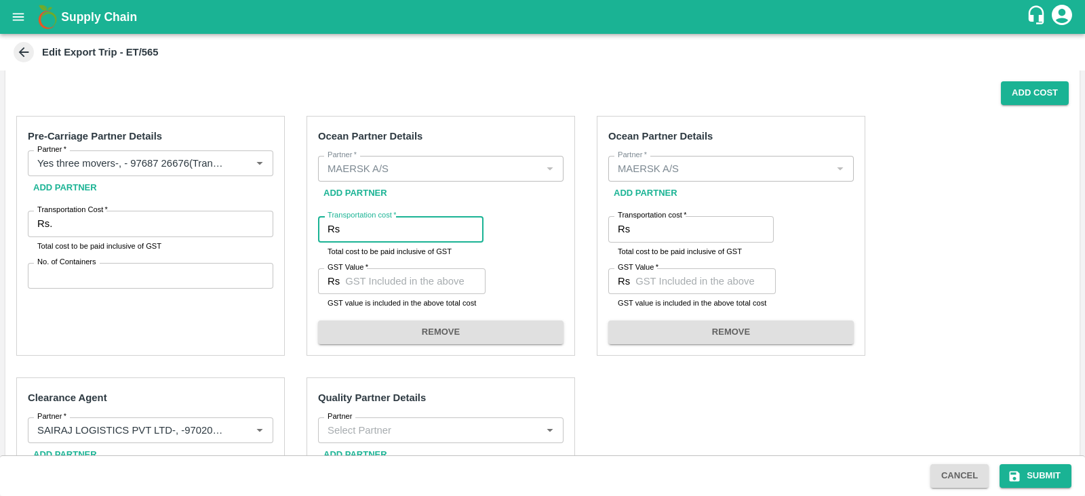
click at [399, 227] on input "Transportation cost   *" at bounding box center [414, 229] width 138 height 26
paste input "1306926.01"
type input "1306926.01"
click at [388, 270] on input "GST Value   *" at bounding box center [415, 281] width 140 height 26
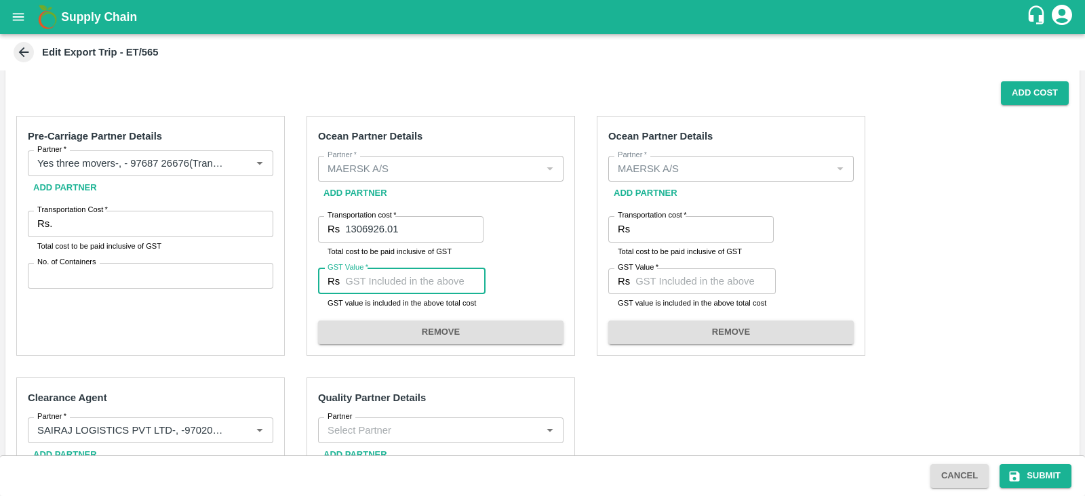
paste input "66776.71"
type input "66776.71"
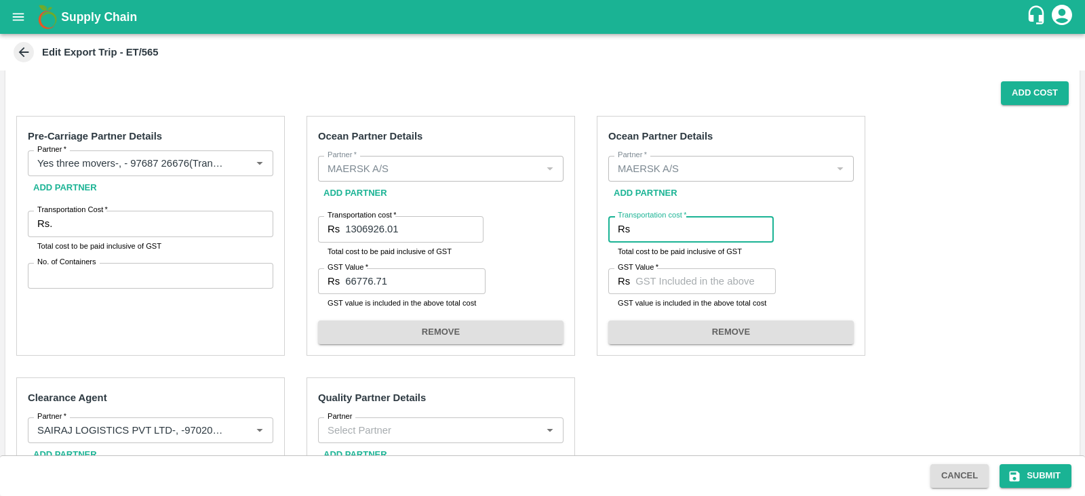
click at [671, 241] on input "Transportation cost   *" at bounding box center [704, 229] width 138 height 26
paste input "403772.40"
type input "403772.40"
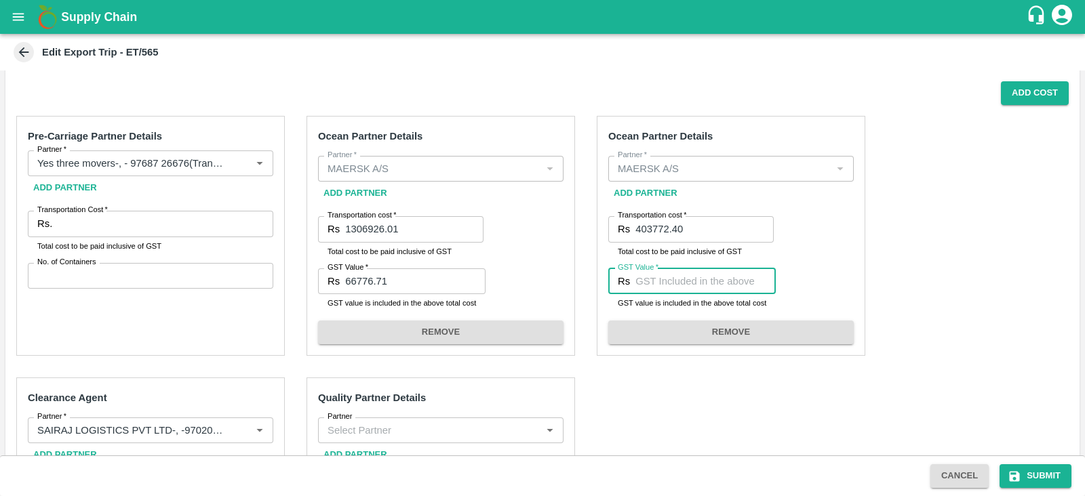
click at [675, 285] on input "GST Value   *" at bounding box center [705, 281] width 140 height 26
paste input "61592.40"
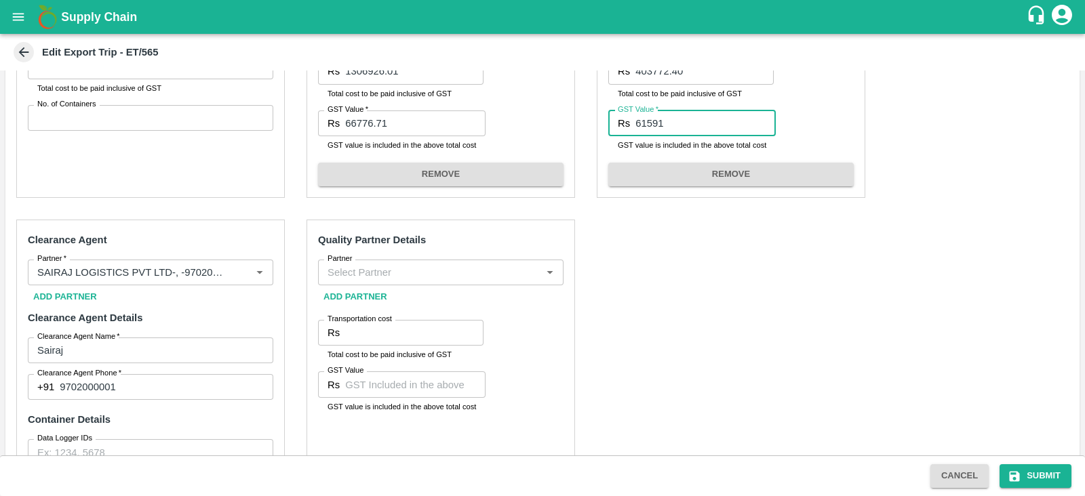
scroll to position [579, 0]
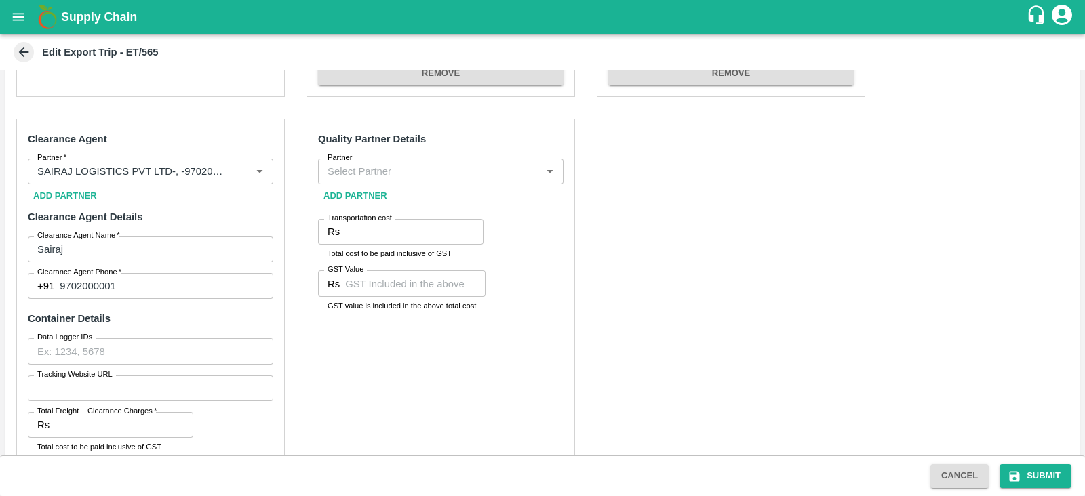
type input "61591"
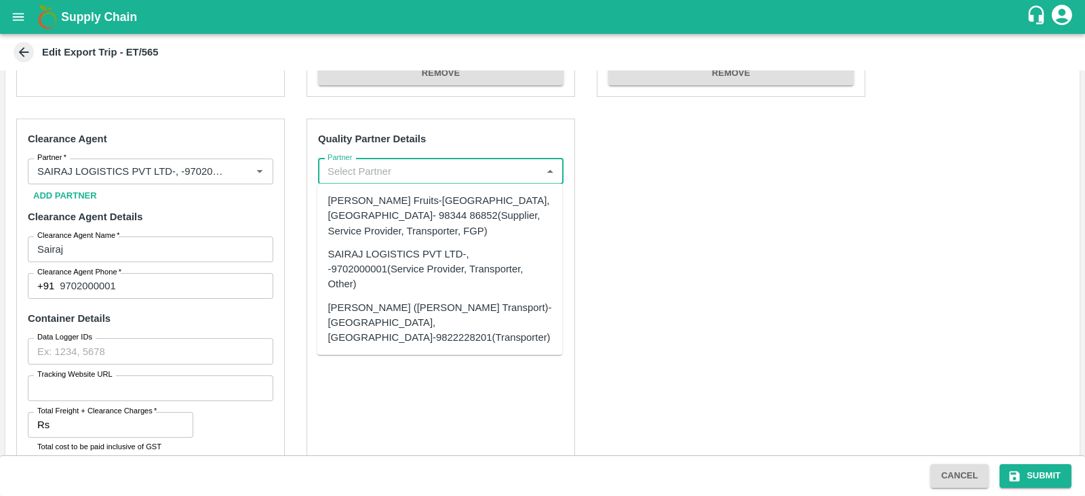
click at [416, 175] on input "Partner" at bounding box center [429, 172] width 215 height 18
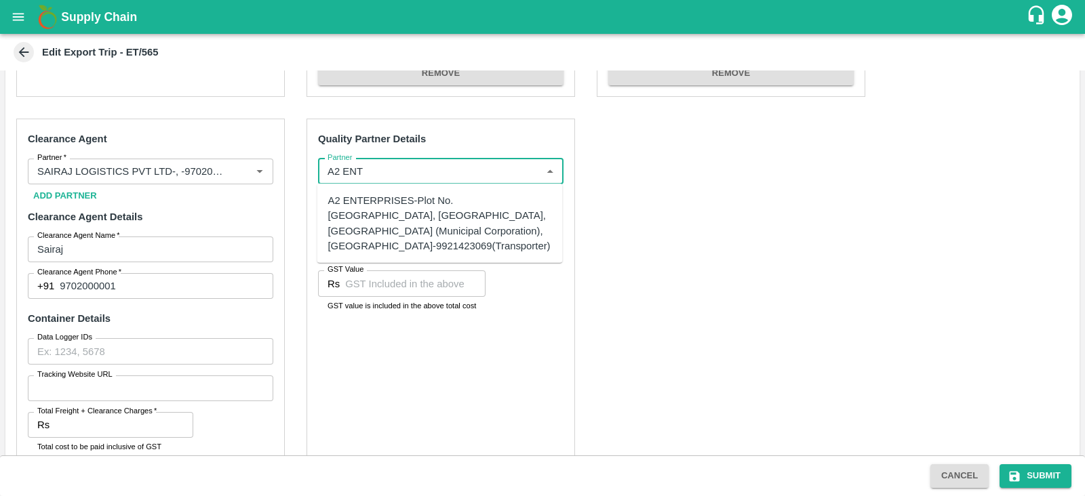
click at [408, 230] on div "A2 ENTERPRISES-Plot No.[GEOGRAPHIC_DATA], [GEOGRAPHIC_DATA], [GEOGRAPHIC_DATA] …" at bounding box center [440, 223] width 224 height 60
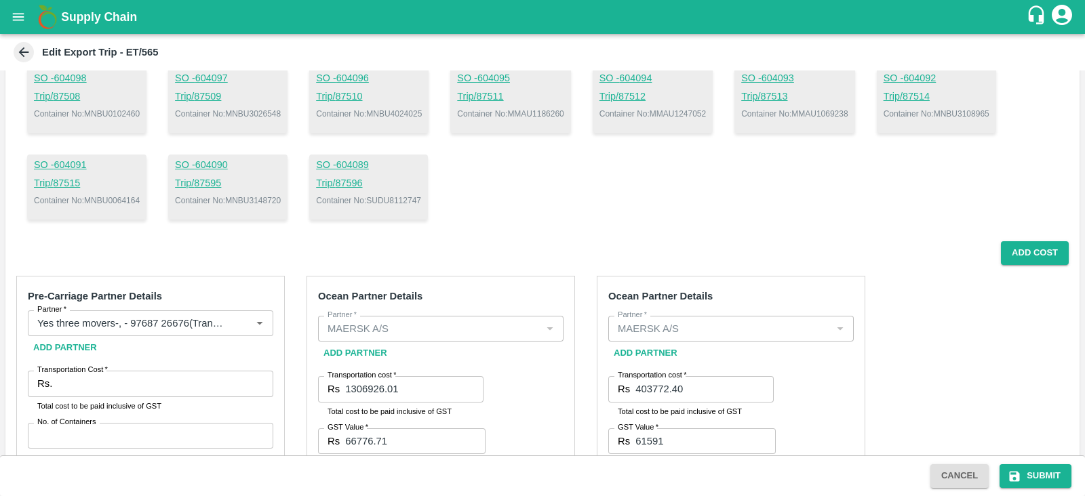
scroll to position [163, 0]
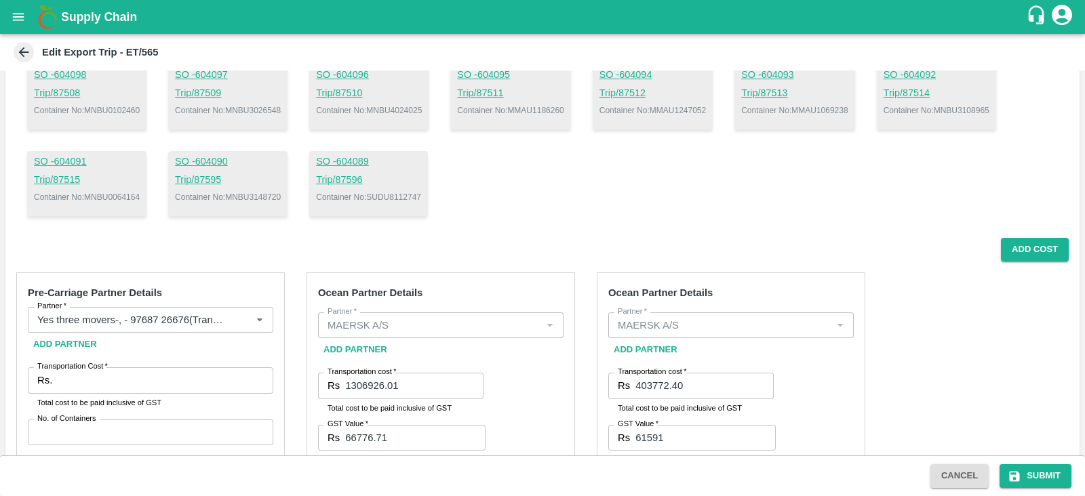
type input "A2 ENTERPRISES-Plot No.[GEOGRAPHIC_DATA], [GEOGRAPHIC_DATA], [GEOGRAPHIC_DATA] …"
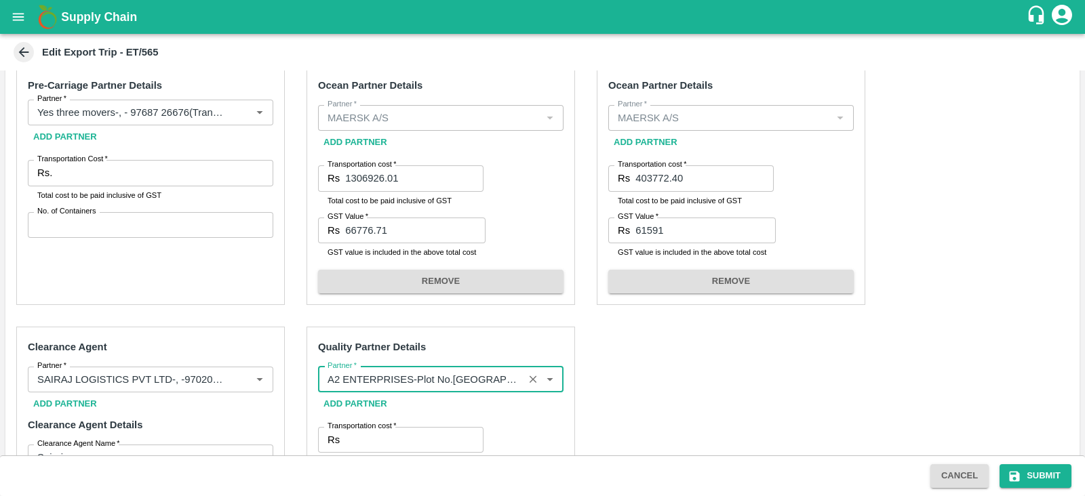
scroll to position [343, 0]
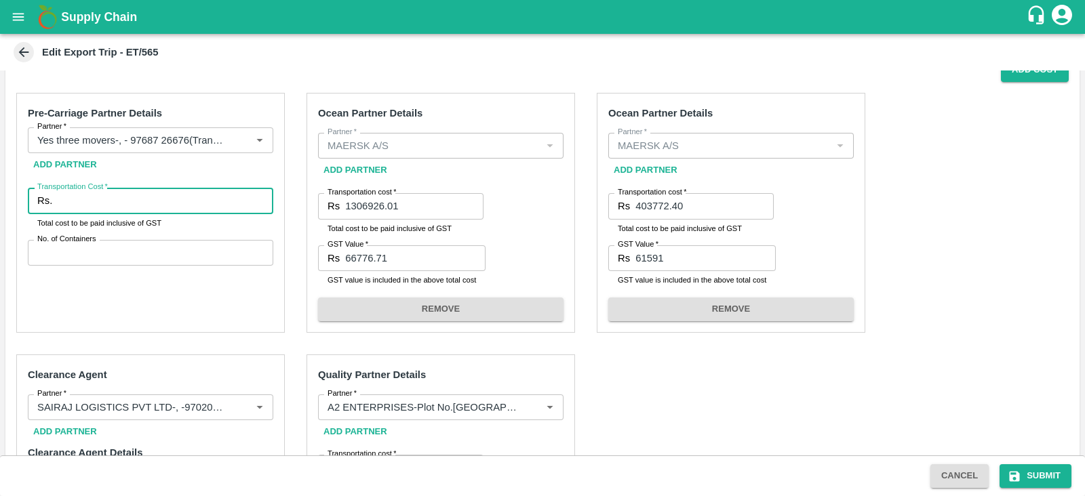
click at [175, 201] on input "Transportation Cost   *" at bounding box center [166, 201] width 216 height 26
paste input "61592.40"
type input "6"
type input "413900.00"
click at [205, 247] on input "No. of Containers" at bounding box center [150, 253] width 245 height 26
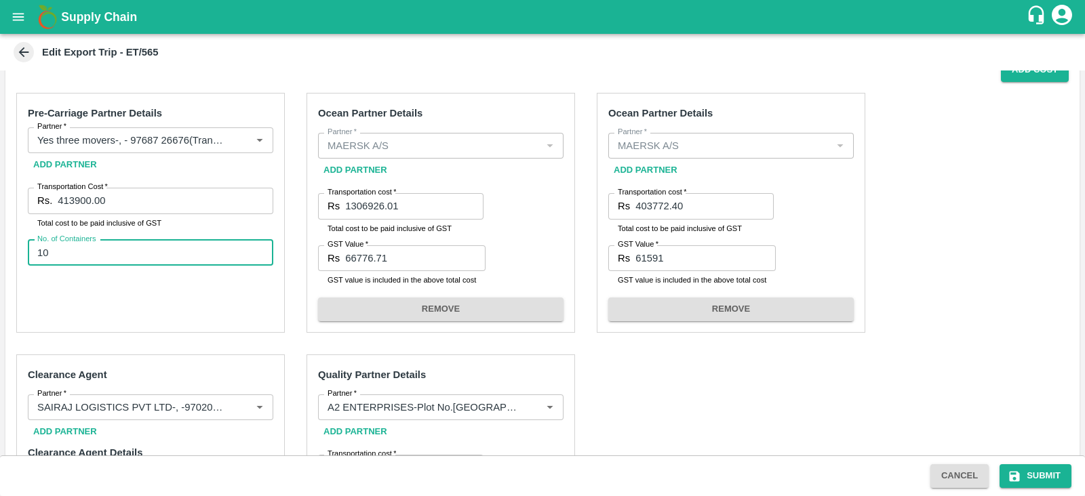
type input "10"
click at [1032, 79] on button "Add Cost" at bounding box center [1035, 70] width 68 height 24
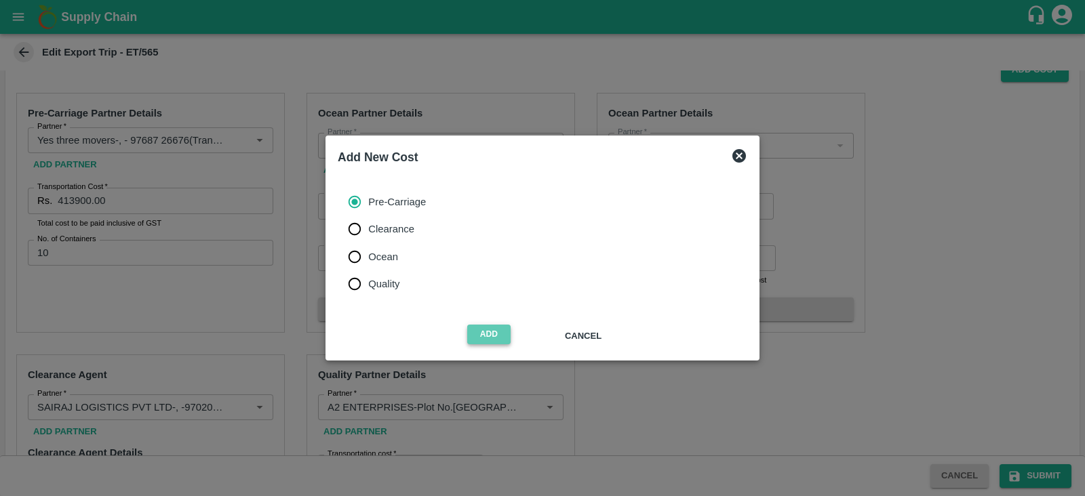
click at [496, 325] on button "Add" at bounding box center [488, 335] width 43 height 20
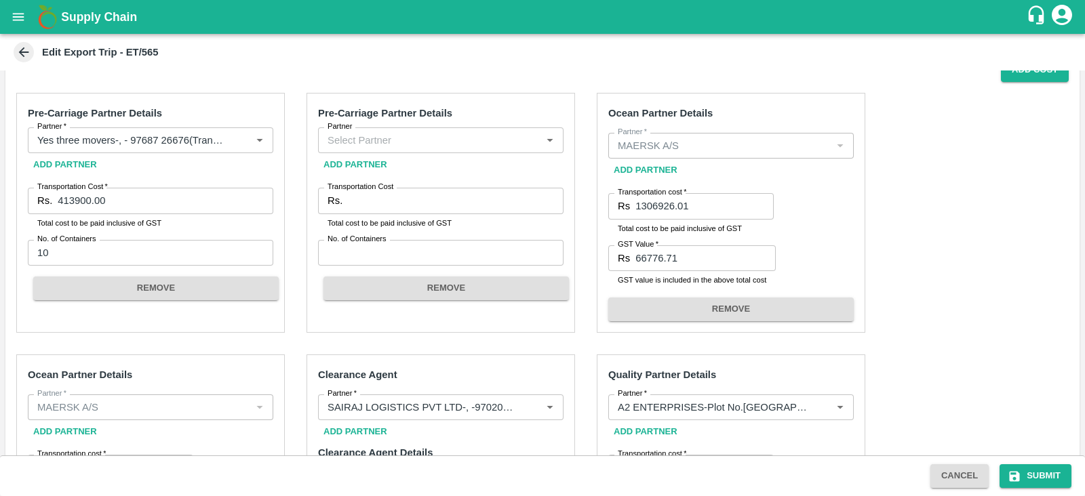
scroll to position [331, 0]
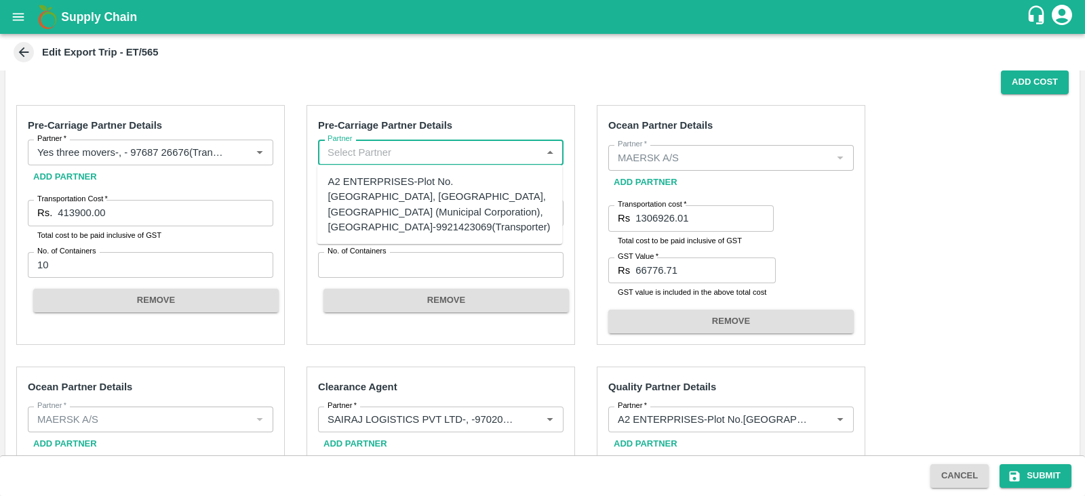
click at [415, 148] on input "Partner" at bounding box center [429, 153] width 215 height 18
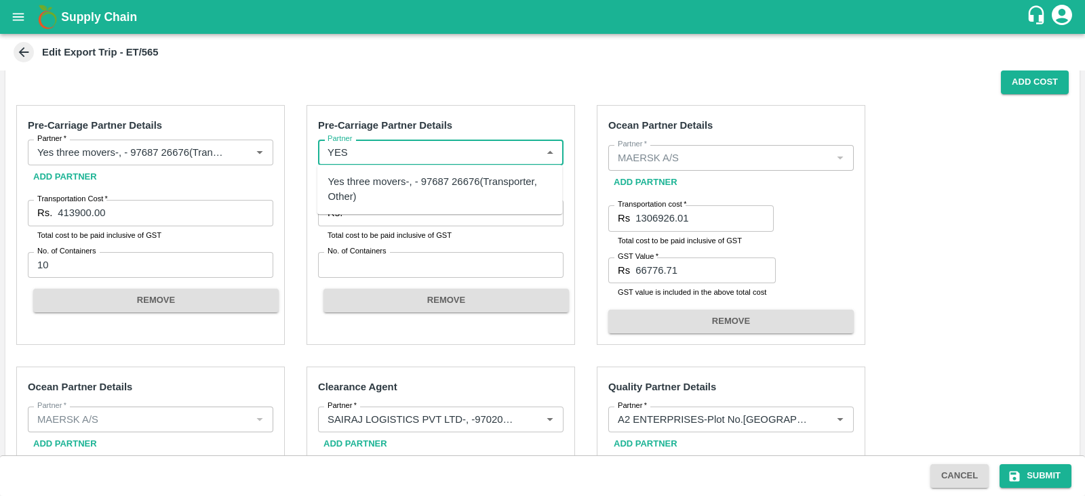
click at [372, 183] on div "Yes three movers-, - 97687 26676(Transporter, Other)" at bounding box center [440, 189] width 224 height 31
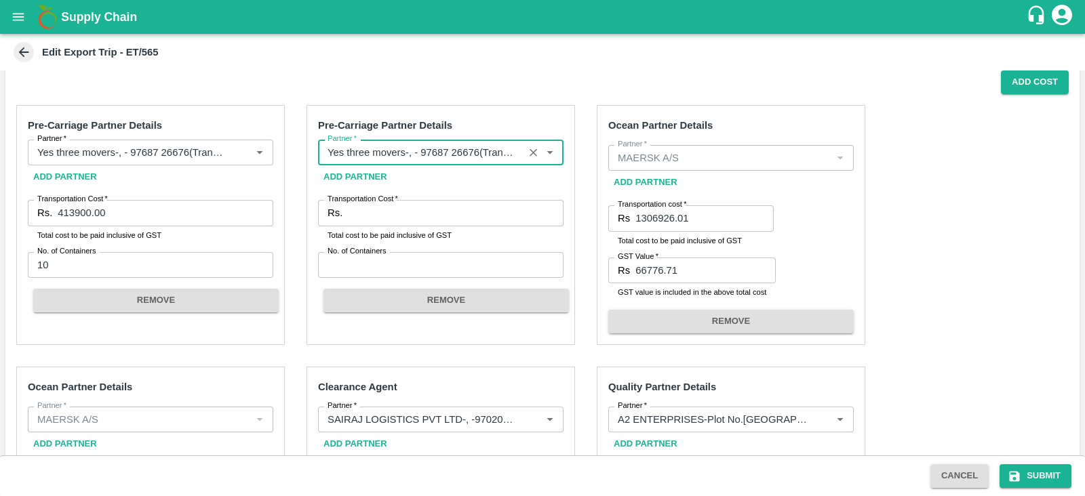
type input "Yes three movers-, - 97687 26676(Transporter, Other)"
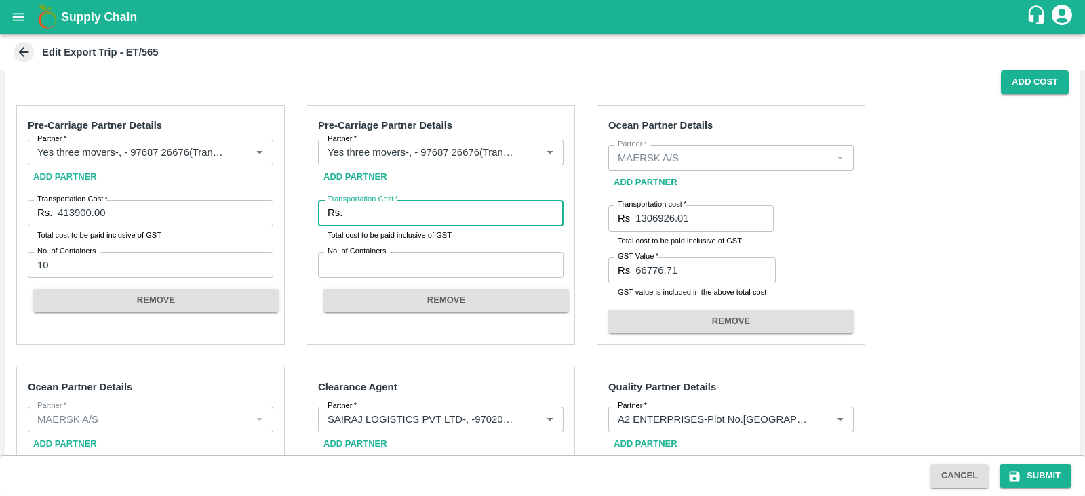
click at [355, 207] on input "Transportation Cost   *" at bounding box center [456, 213] width 216 height 26
type input "18000"
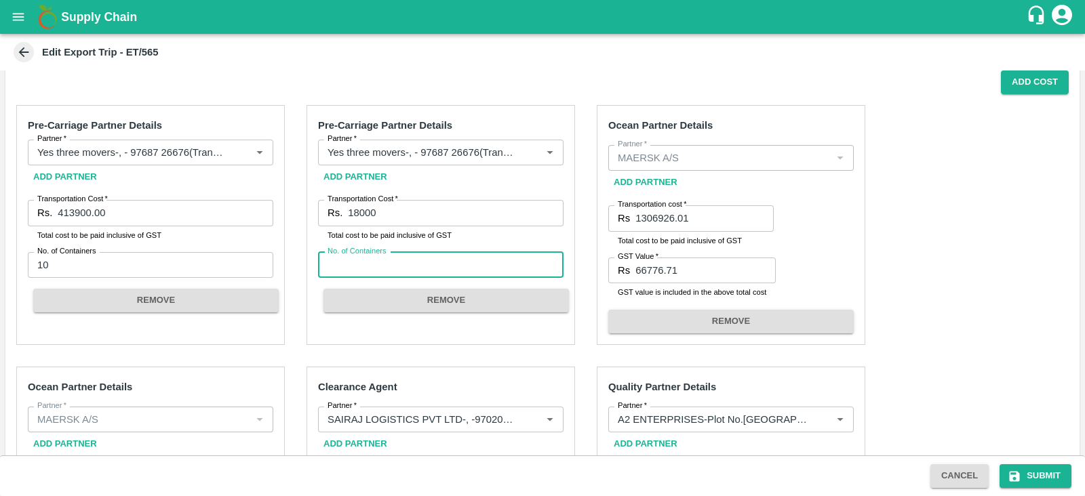
click at [373, 256] on input "No. of Containers" at bounding box center [440, 265] width 245 height 26
type input "3"
click at [966, 210] on div "Pre-Carriage Partner Details Partner   * Partner   * Add Partner Transportation…" at bounding box center [542, 440] width 1074 height 693
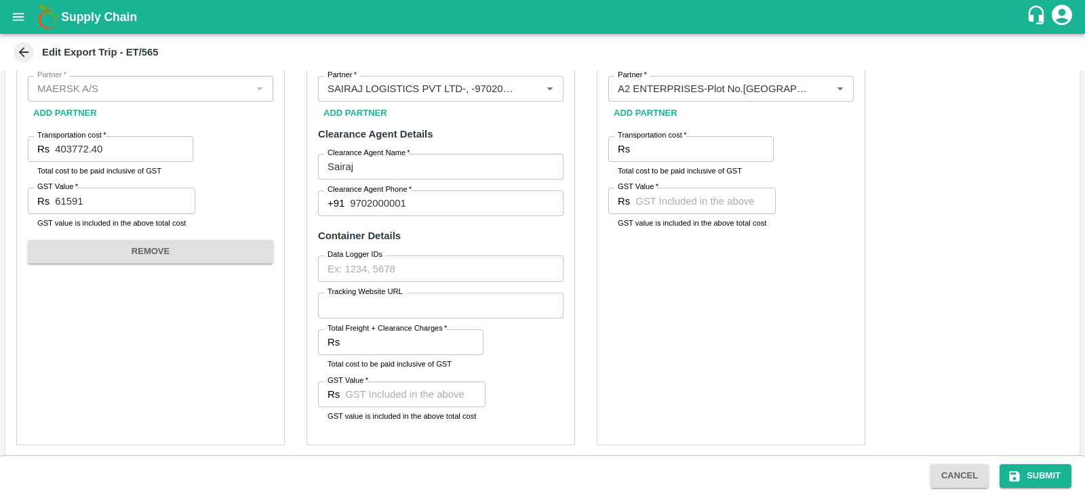
scroll to position [663, 0]
click at [355, 351] on input "Total Freight + Clearance Charges   *" at bounding box center [414, 341] width 138 height 26
type input "42500"
click at [376, 395] on input "GST Value   *" at bounding box center [415, 393] width 140 height 26
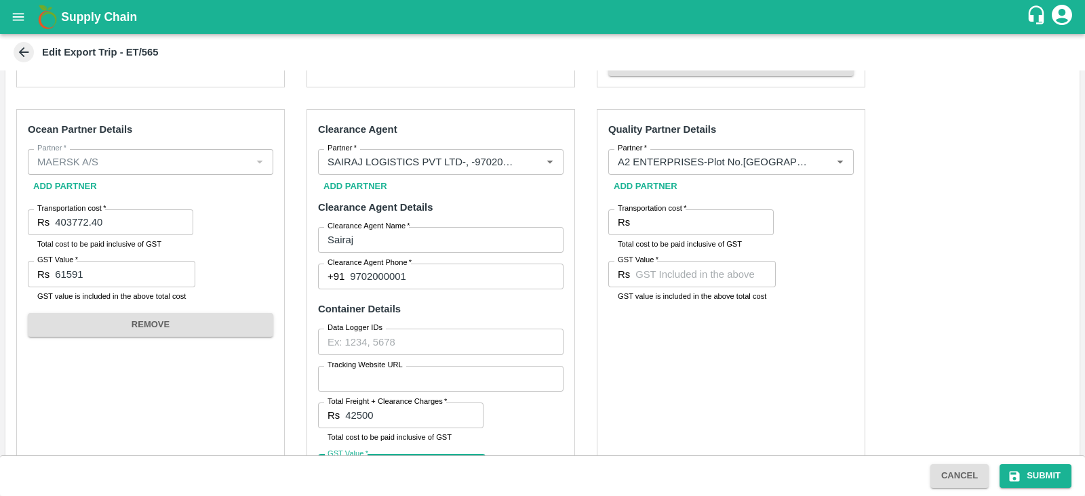
scroll to position [587, 0]
type input "7650"
click at [653, 232] on input "Transportation cost   *" at bounding box center [704, 224] width 138 height 26
type input "6100"
click at [645, 282] on input "GST Value   *" at bounding box center [705, 275] width 140 height 26
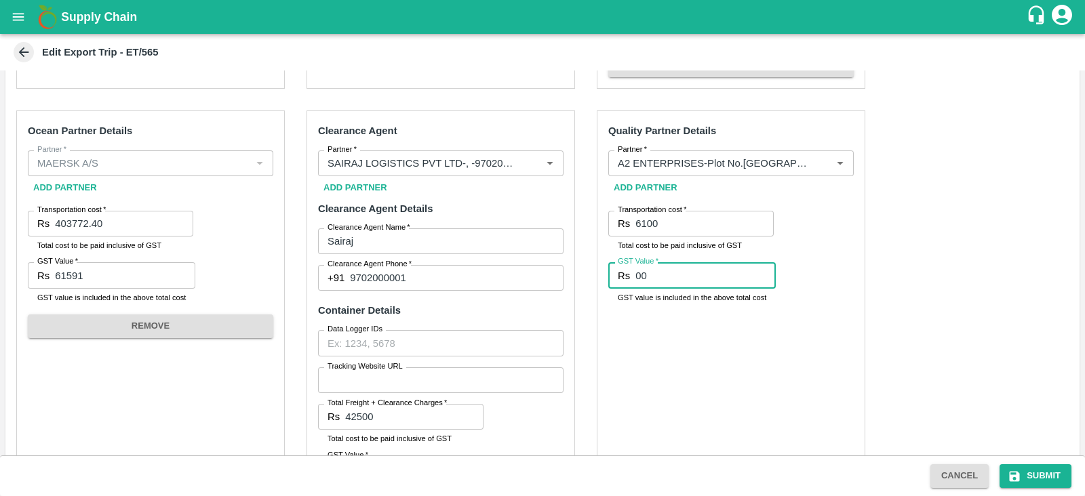
type input "00"
click at [1019, 244] on div "Pre-Carriage Partner Details Partner   * Partner   * Add Partner Transportation…" at bounding box center [542, 184] width 1074 height 693
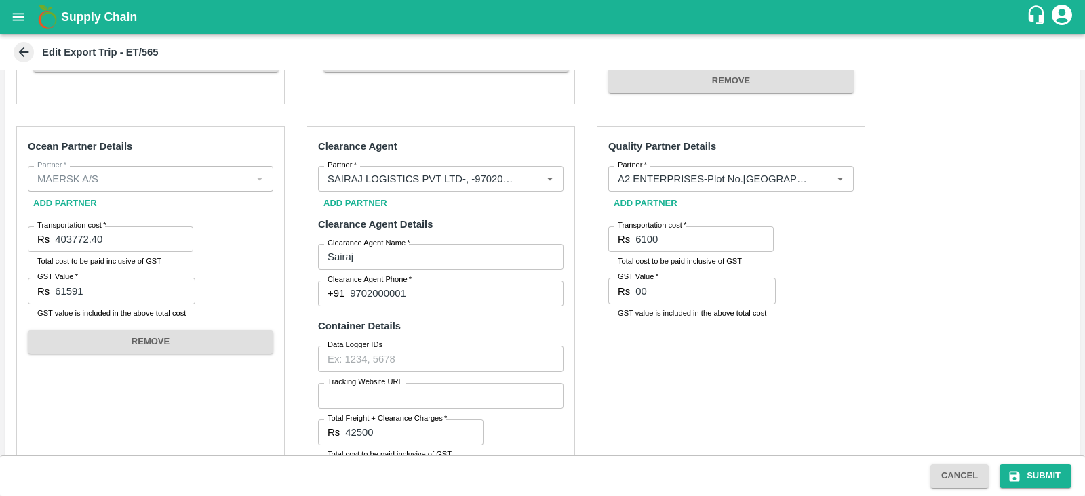
scroll to position [666, 0]
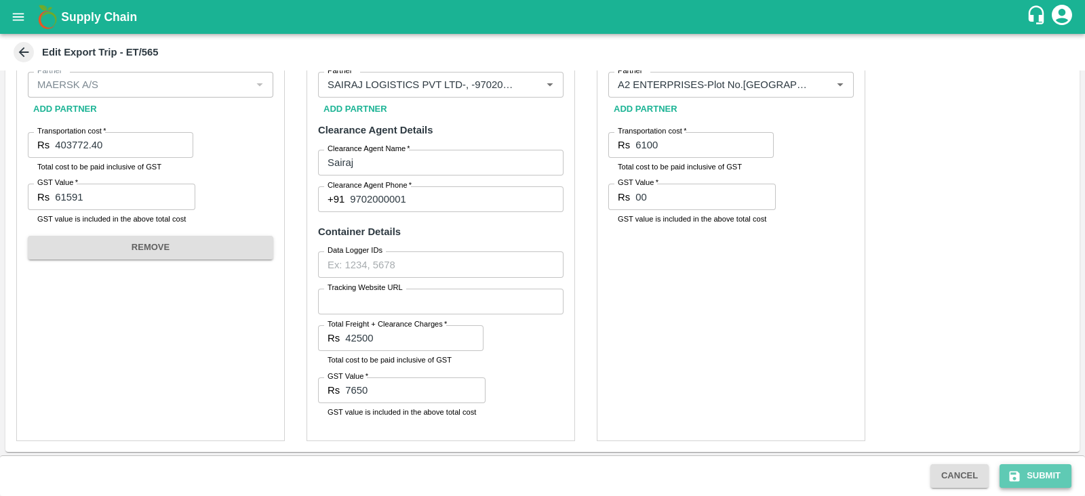
click at [1027, 484] on button "Submit" at bounding box center [1035, 476] width 72 height 24
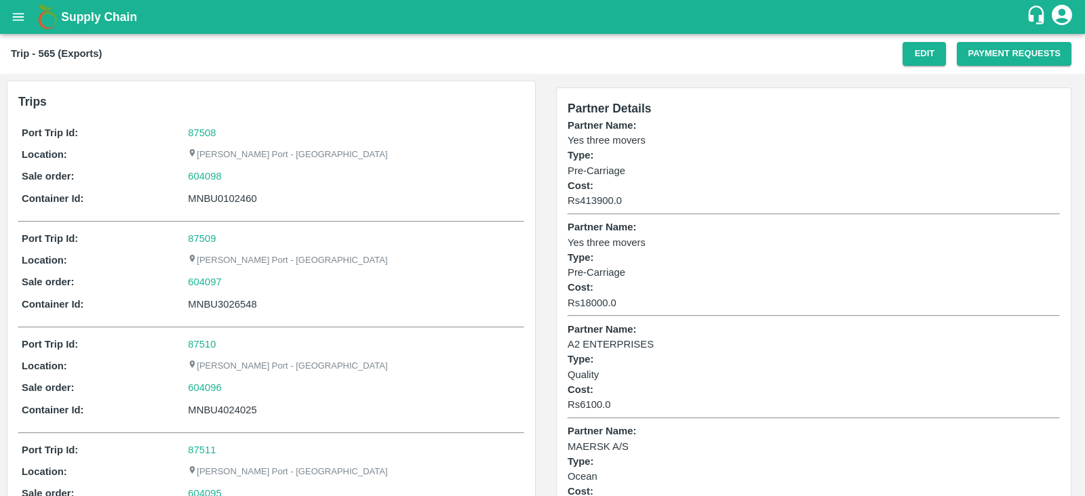
scroll to position [130, 0]
